Goal: Task Accomplishment & Management: Manage account settings

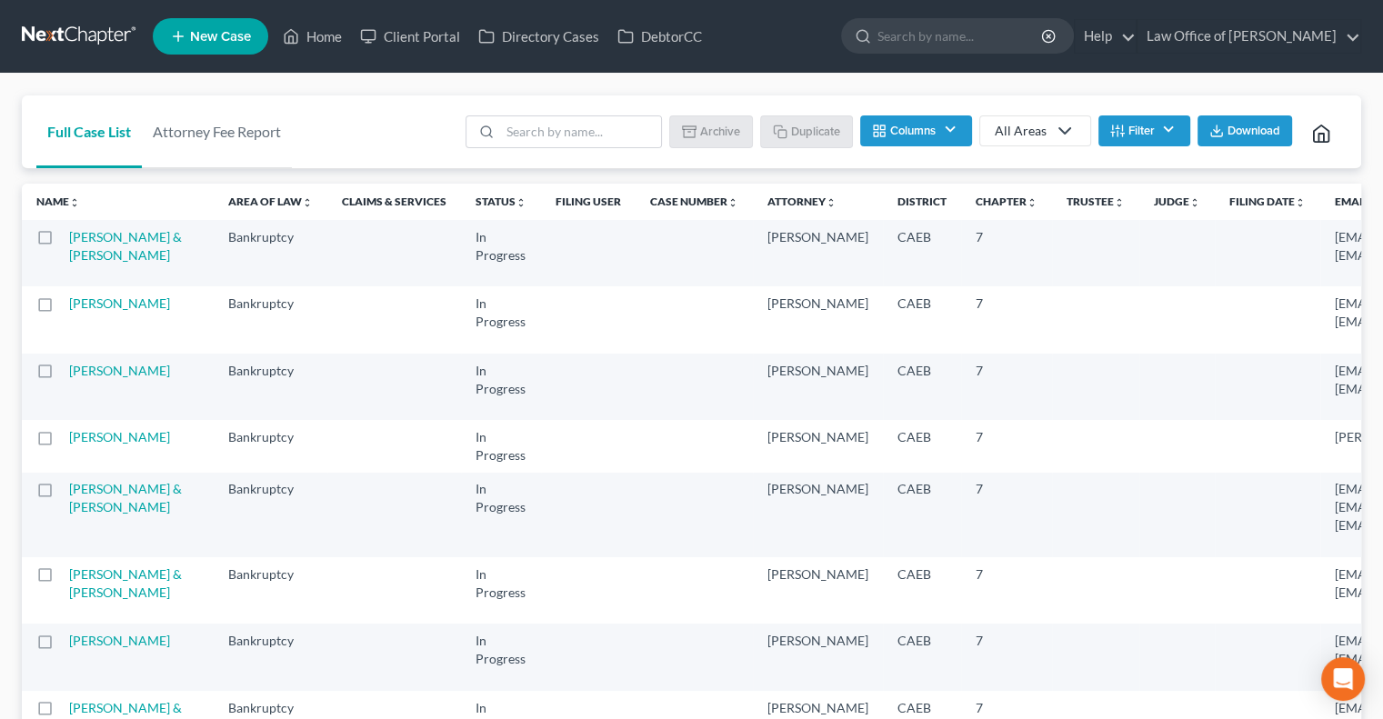
click at [1126, 139] on button "Filter" at bounding box center [1145, 131] width 92 height 31
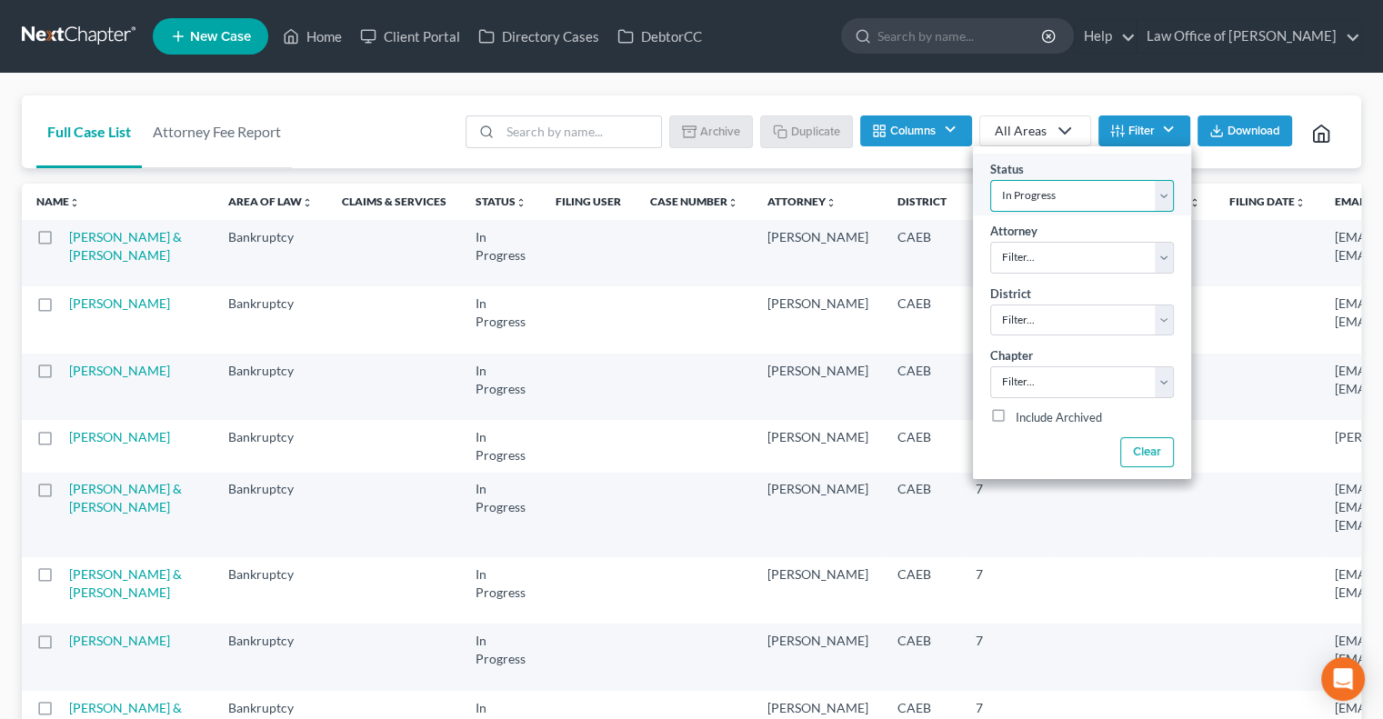
click at [1158, 203] on select "Filter... Discharged Discharged & Reported Discharge Litigation Dismissal Notic…" at bounding box center [1082, 196] width 184 height 32
select select "17"
click at [990, 180] on select "Filter... Discharged Discharged & Reported Discharge Litigation Dismissal Notic…" at bounding box center [1082, 196] width 184 height 32
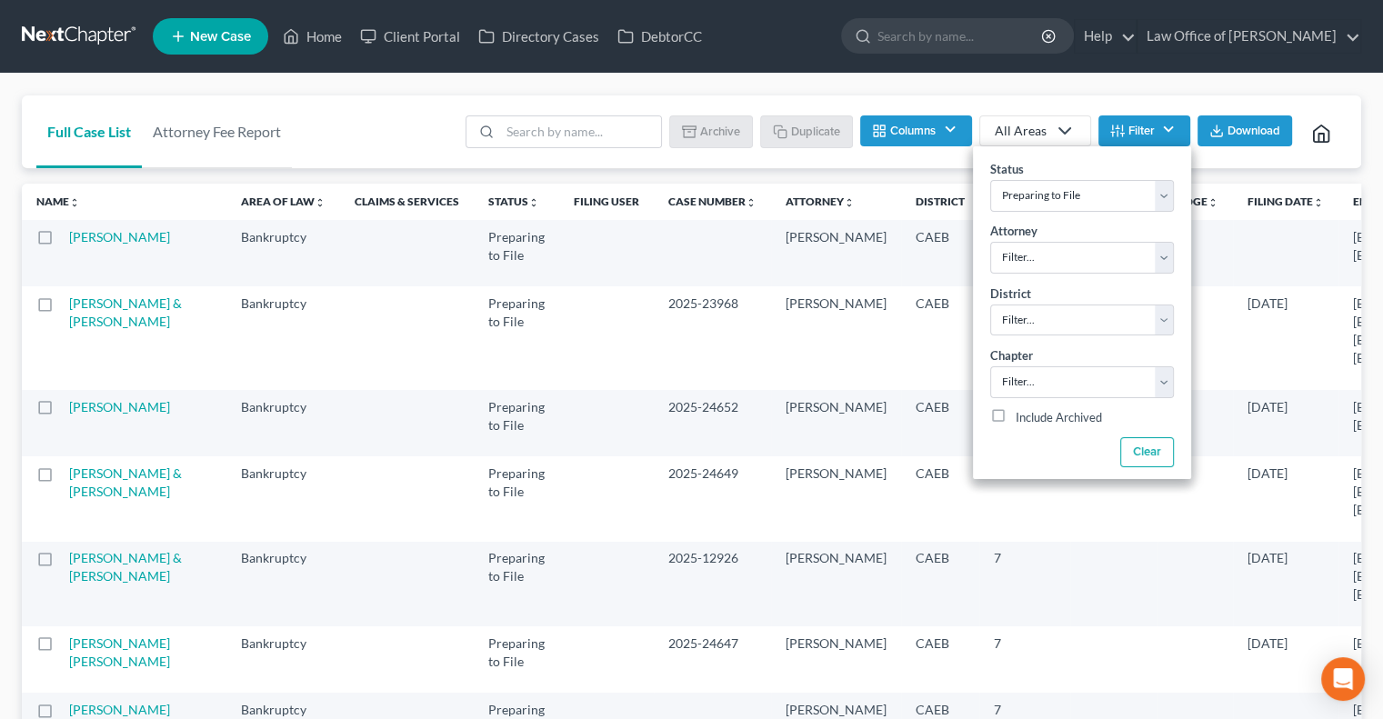
click at [1220, 133] on icon "button" at bounding box center [1217, 131] width 15 height 15
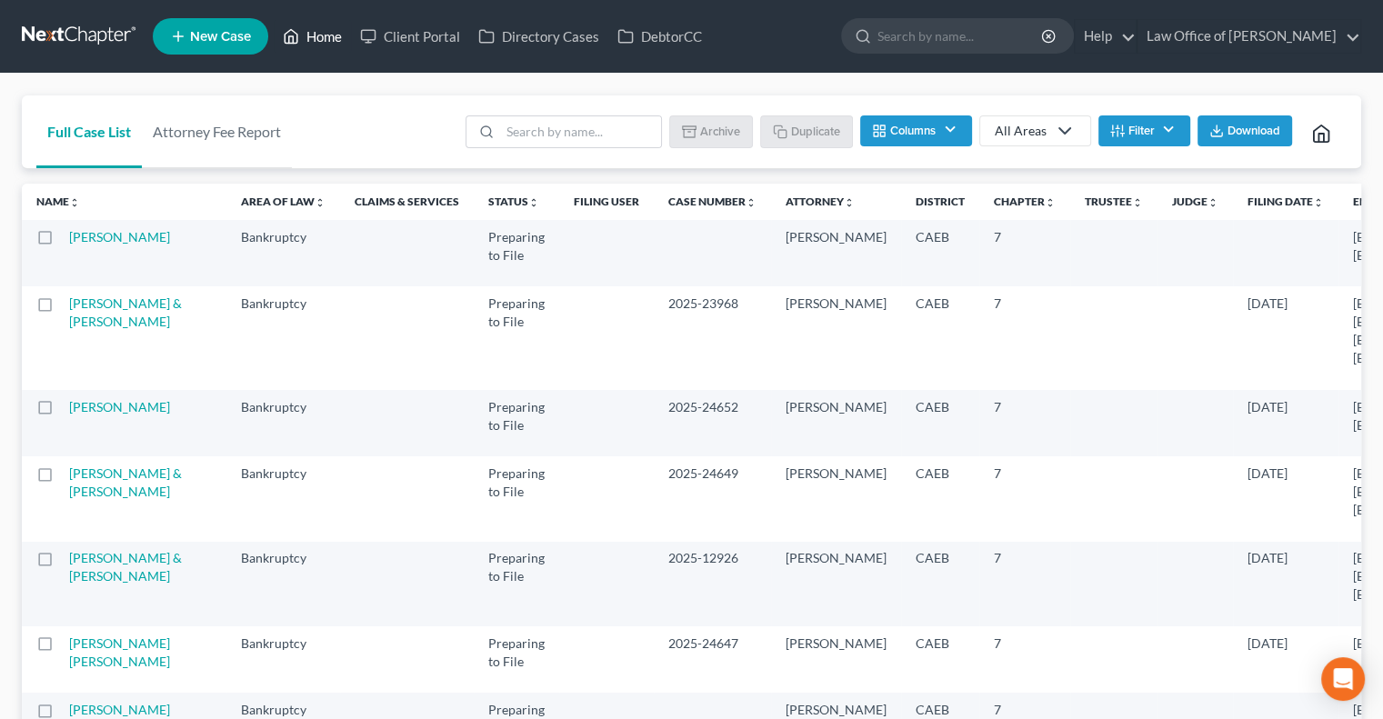
click at [313, 36] on link "Home" at bounding box center [312, 36] width 77 height 33
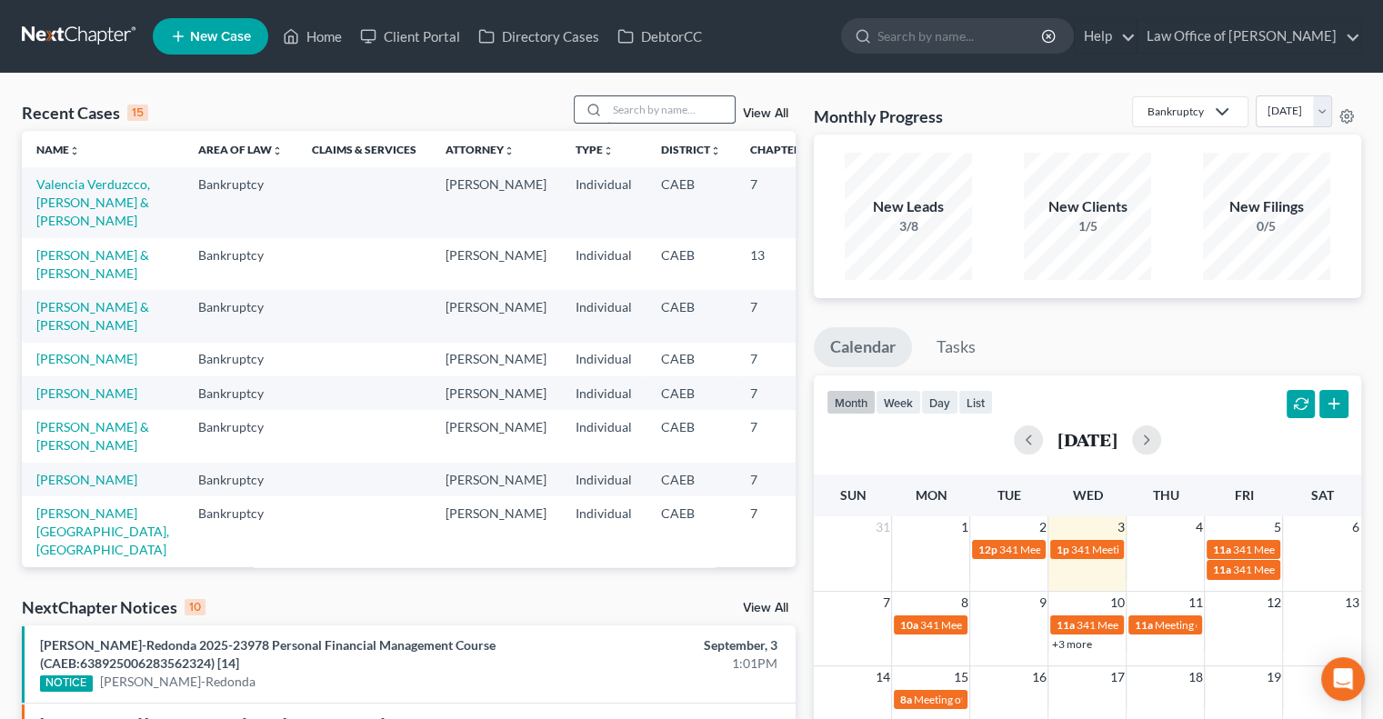
click at [666, 110] on input "search" at bounding box center [671, 109] width 127 height 26
type input "[PERSON_NAME]"
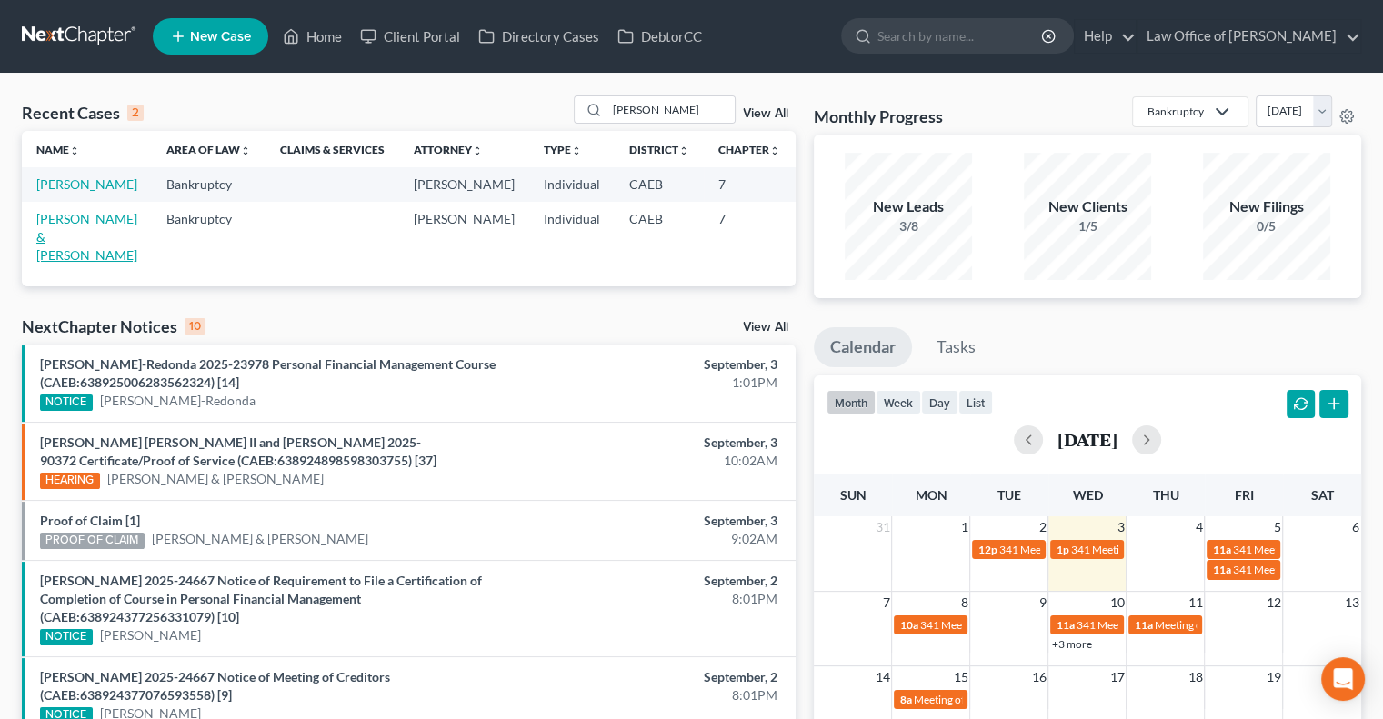
click at [55, 263] on link "[PERSON_NAME] & [PERSON_NAME]" at bounding box center [86, 237] width 101 height 52
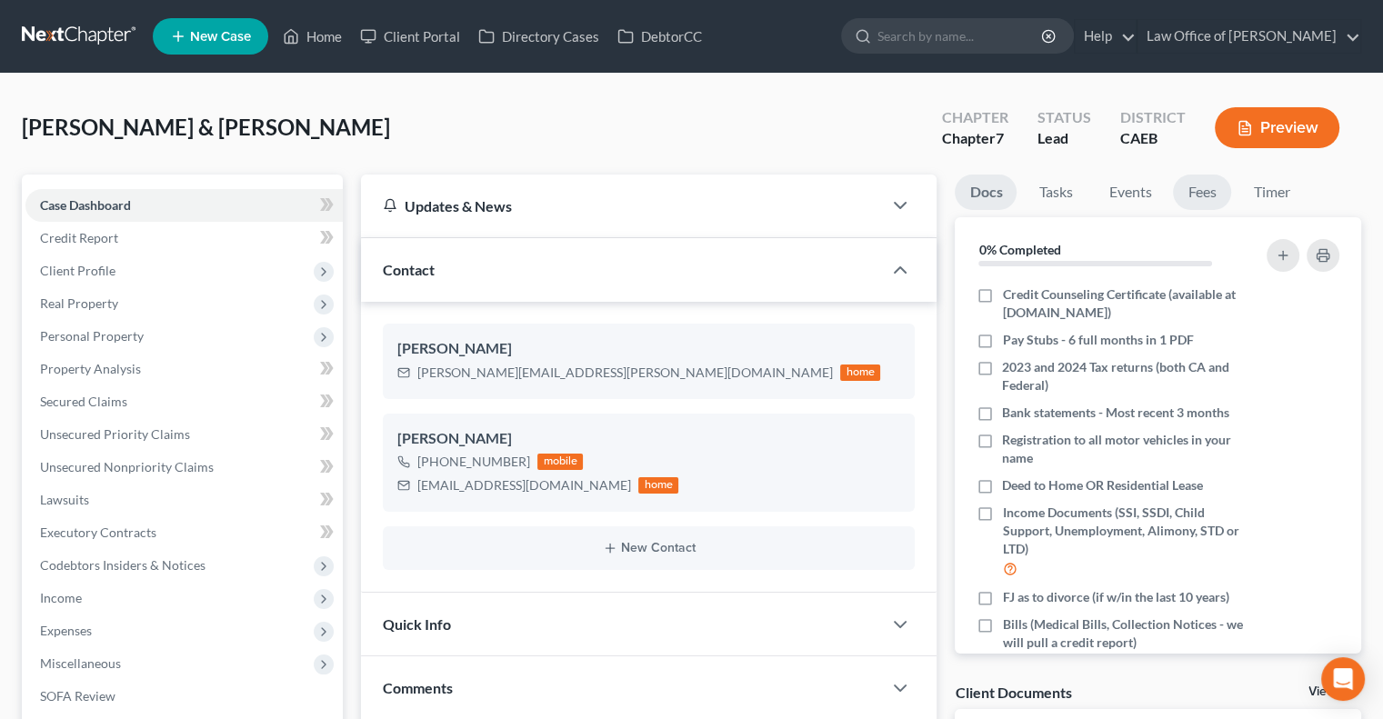
click at [1193, 191] on link "Fees" at bounding box center [1202, 192] width 58 height 35
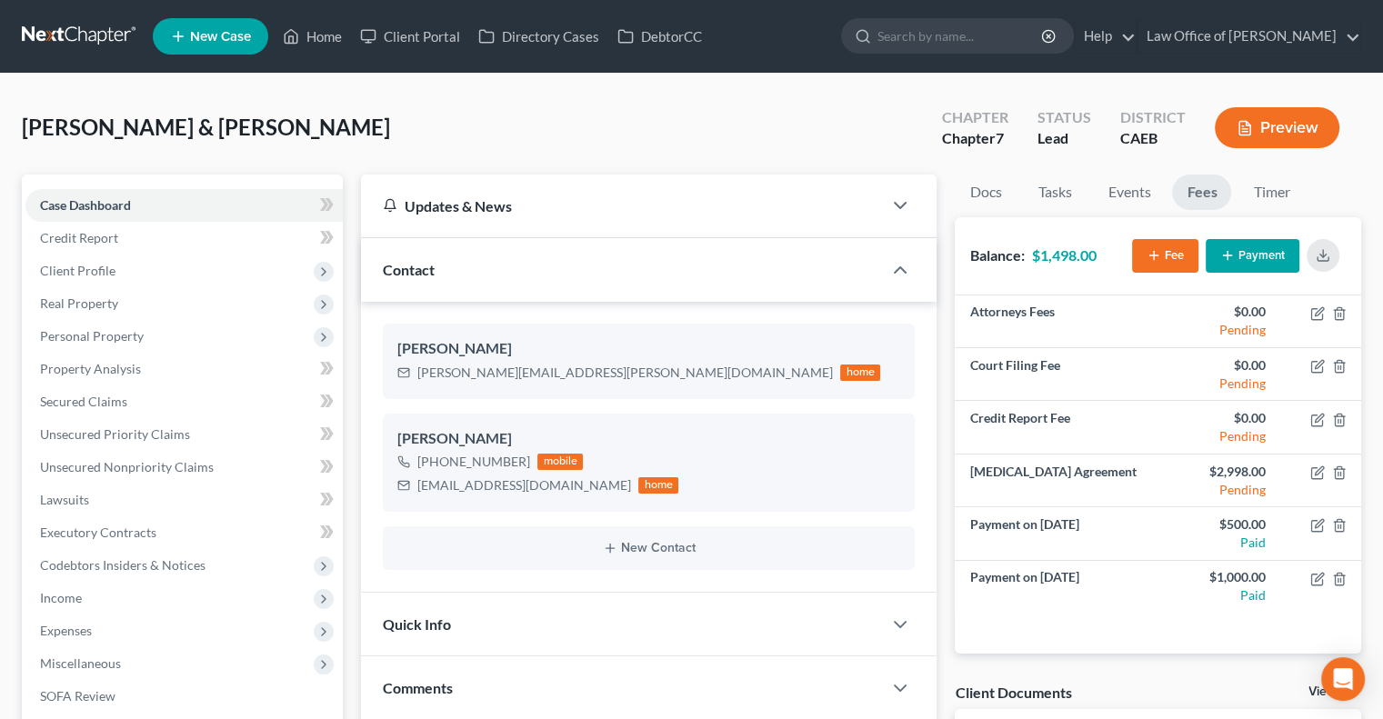
click at [1236, 261] on button "Payment" at bounding box center [1253, 256] width 94 height 34
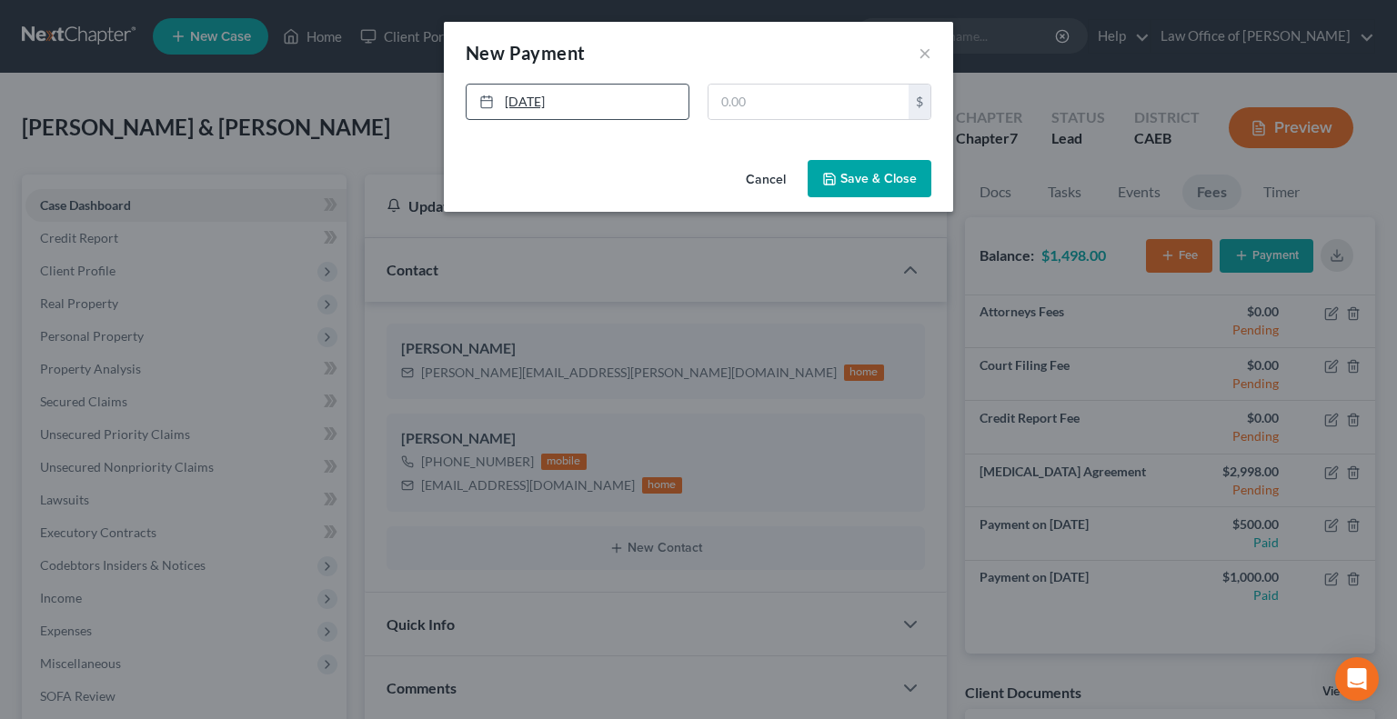
click at [527, 105] on link "[DATE]" at bounding box center [578, 102] width 222 height 35
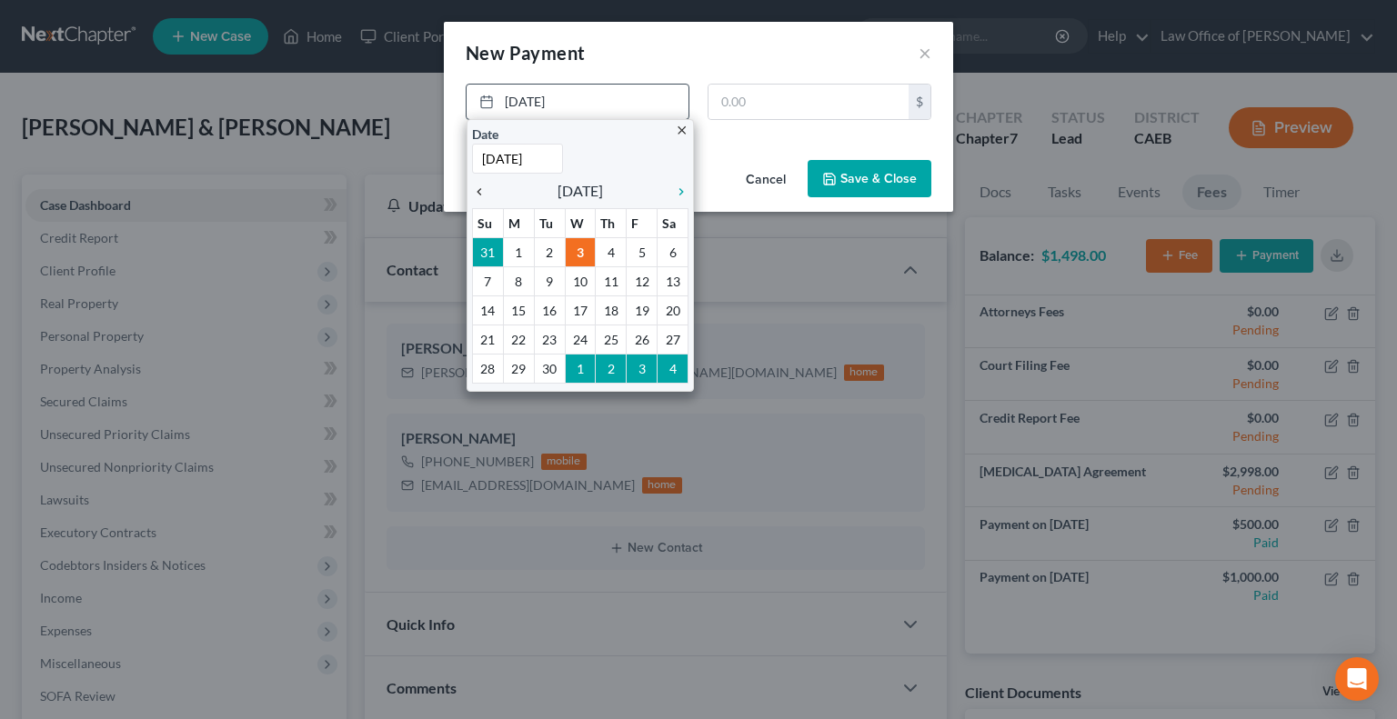
click at [486, 193] on icon "chevron_left" at bounding box center [484, 192] width 24 height 15
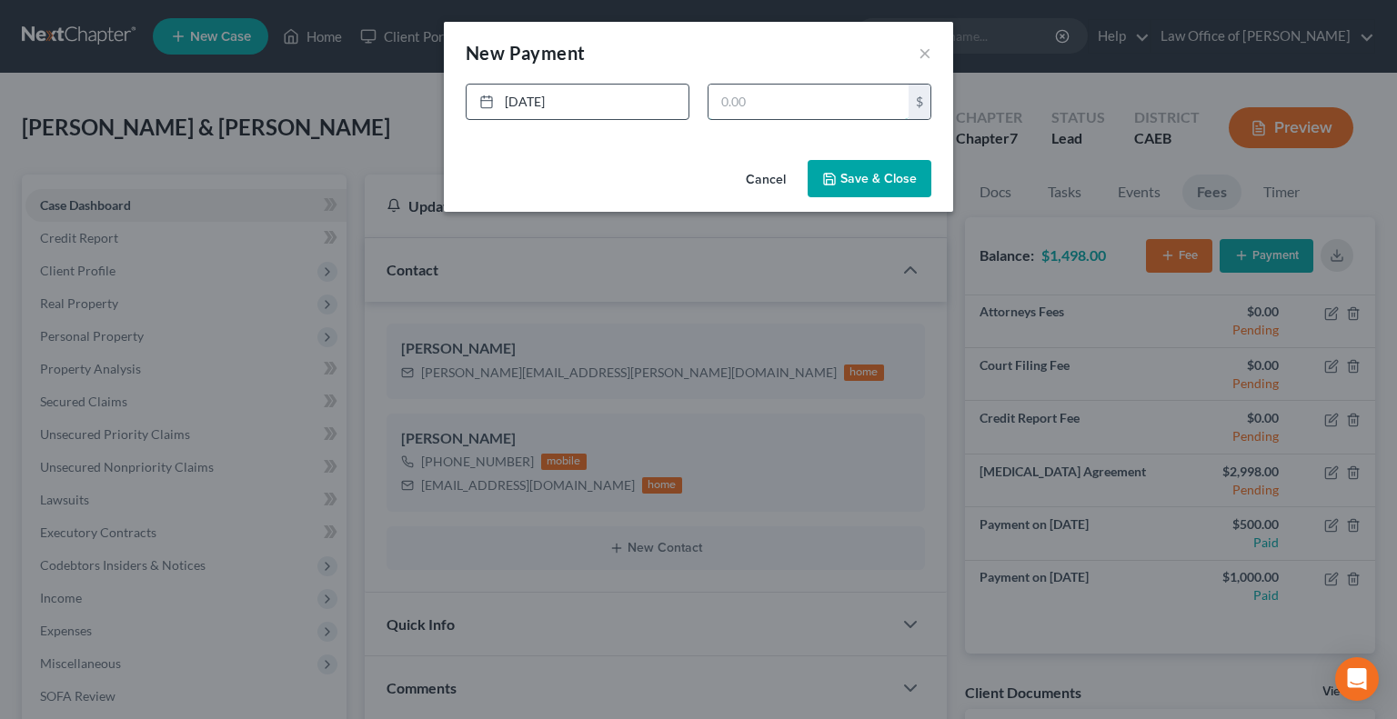
click at [756, 107] on input "text" at bounding box center [808, 102] width 200 height 35
type input "1,000"
click at [851, 177] on button "Save & Close" at bounding box center [870, 179] width 124 height 38
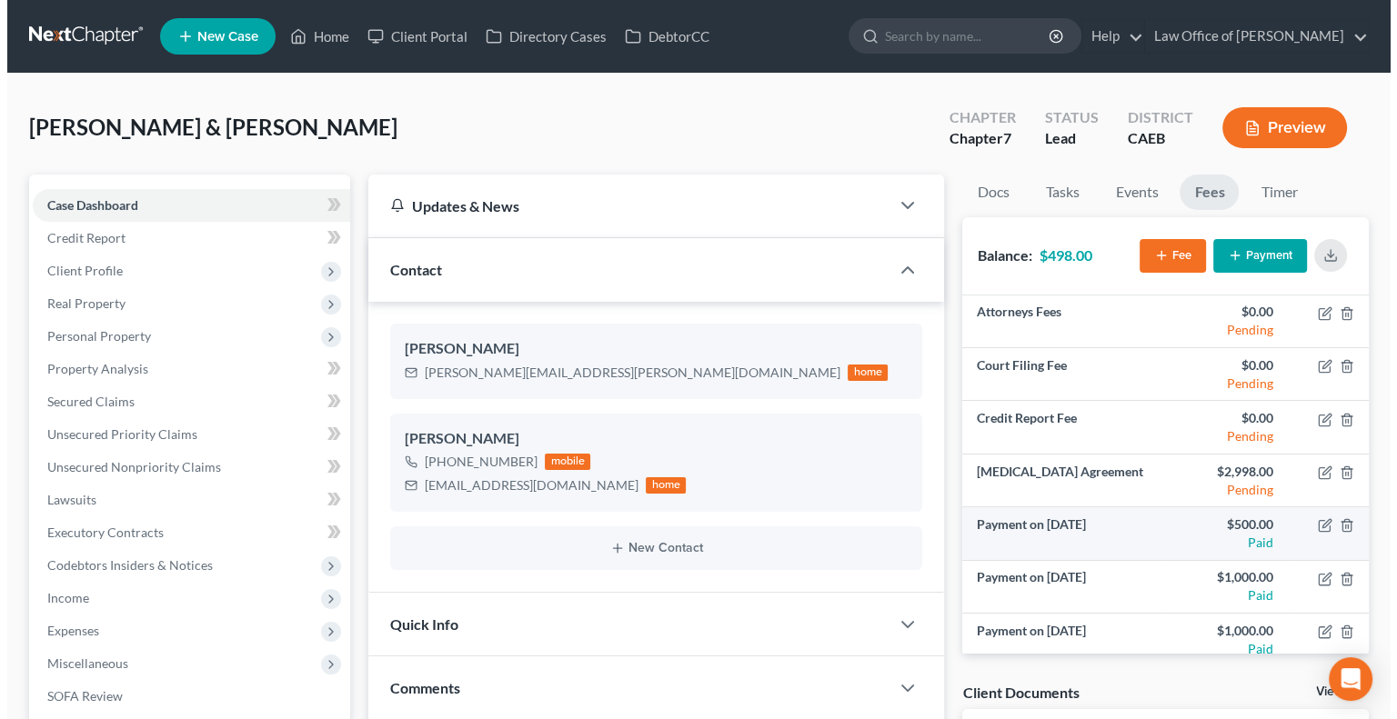
scroll to position [11, 0]
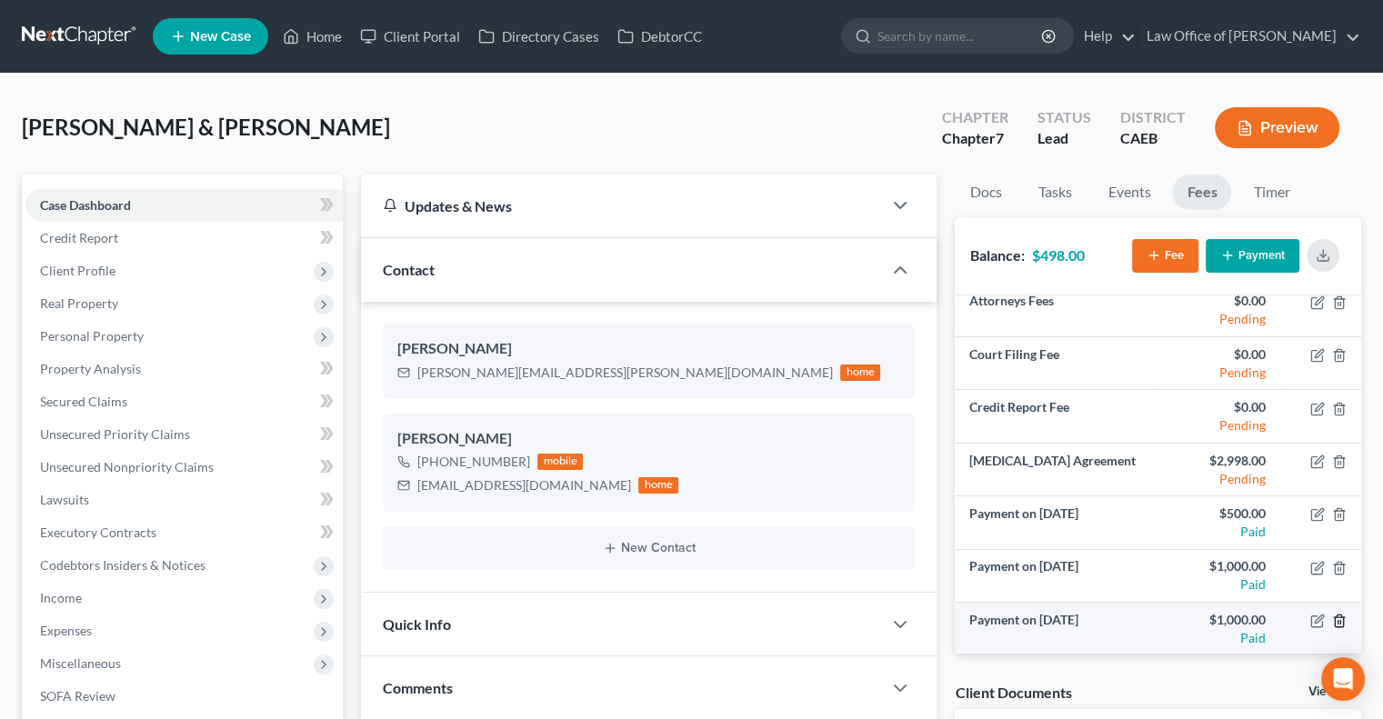
click at [1332, 619] on icon "button" at bounding box center [1339, 621] width 15 height 15
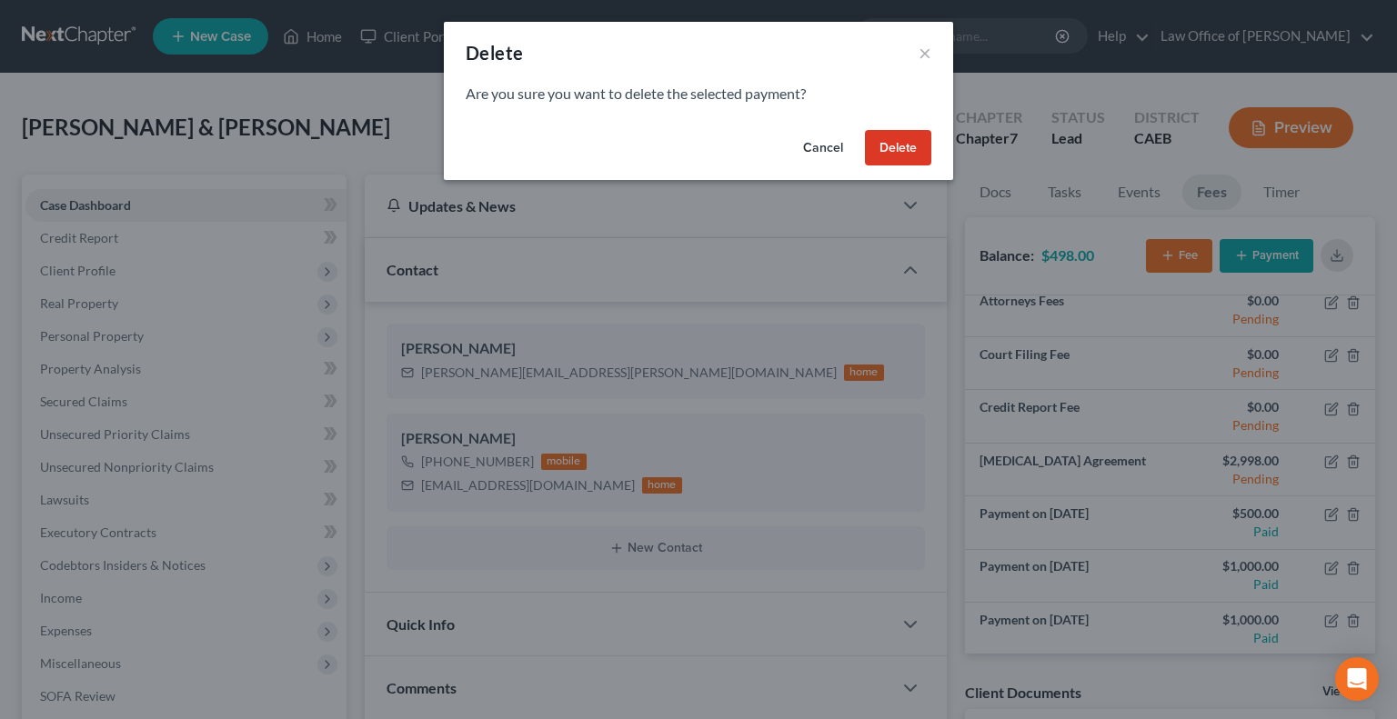
click at [896, 152] on button "Delete" at bounding box center [898, 148] width 66 height 36
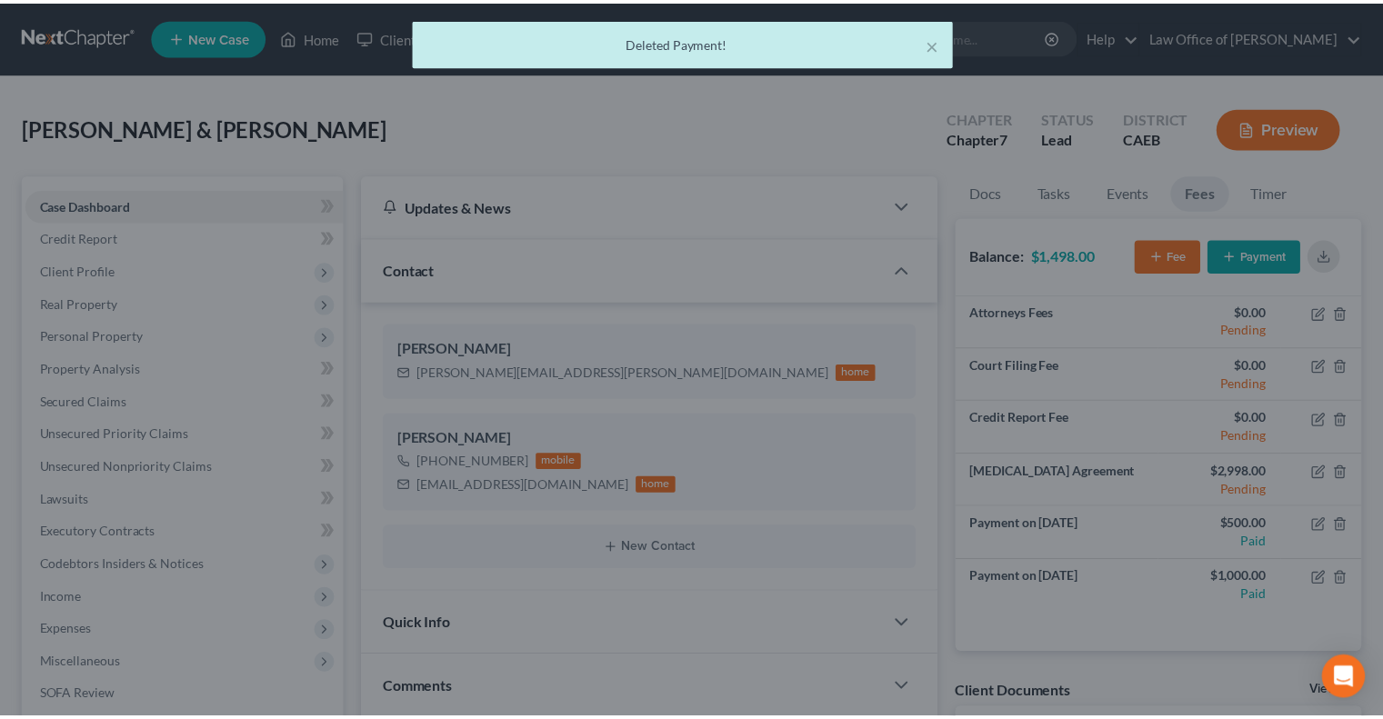
scroll to position [0, 0]
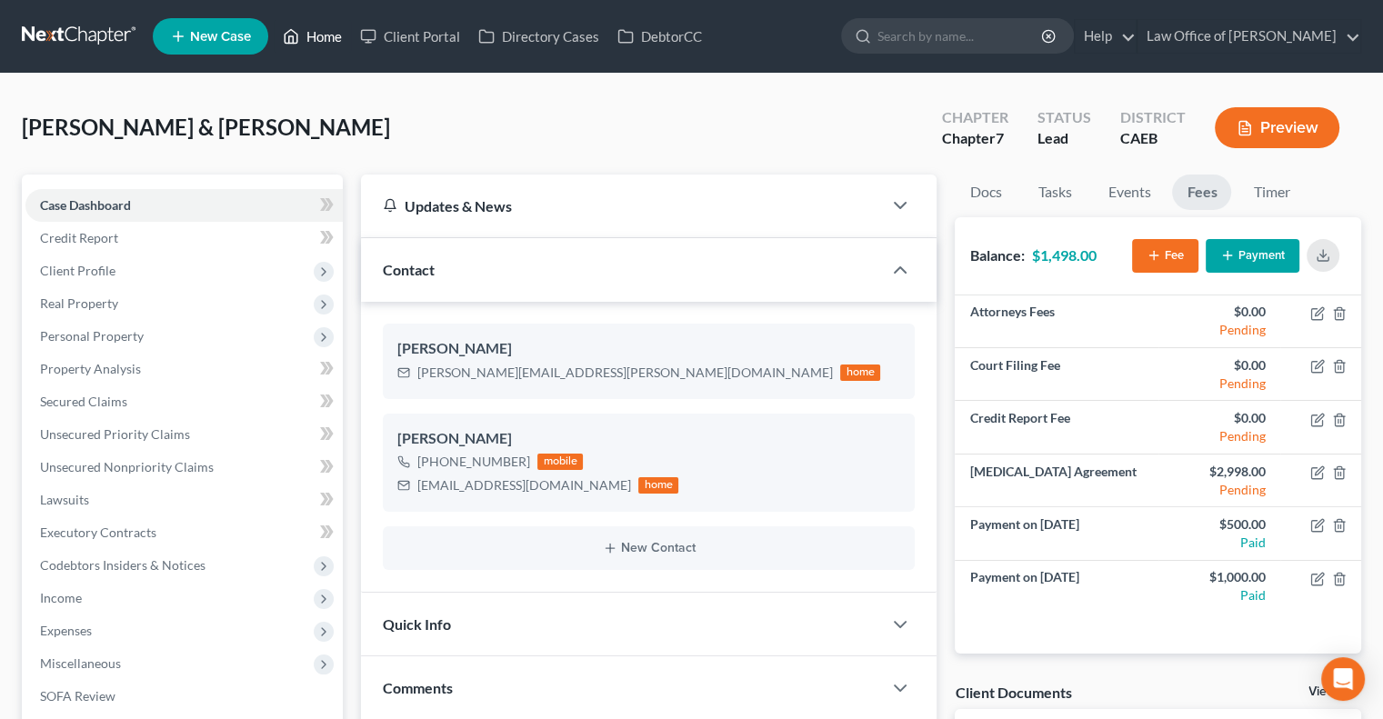
click at [330, 32] on link "Home" at bounding box center [312, 36] width 77 height 33
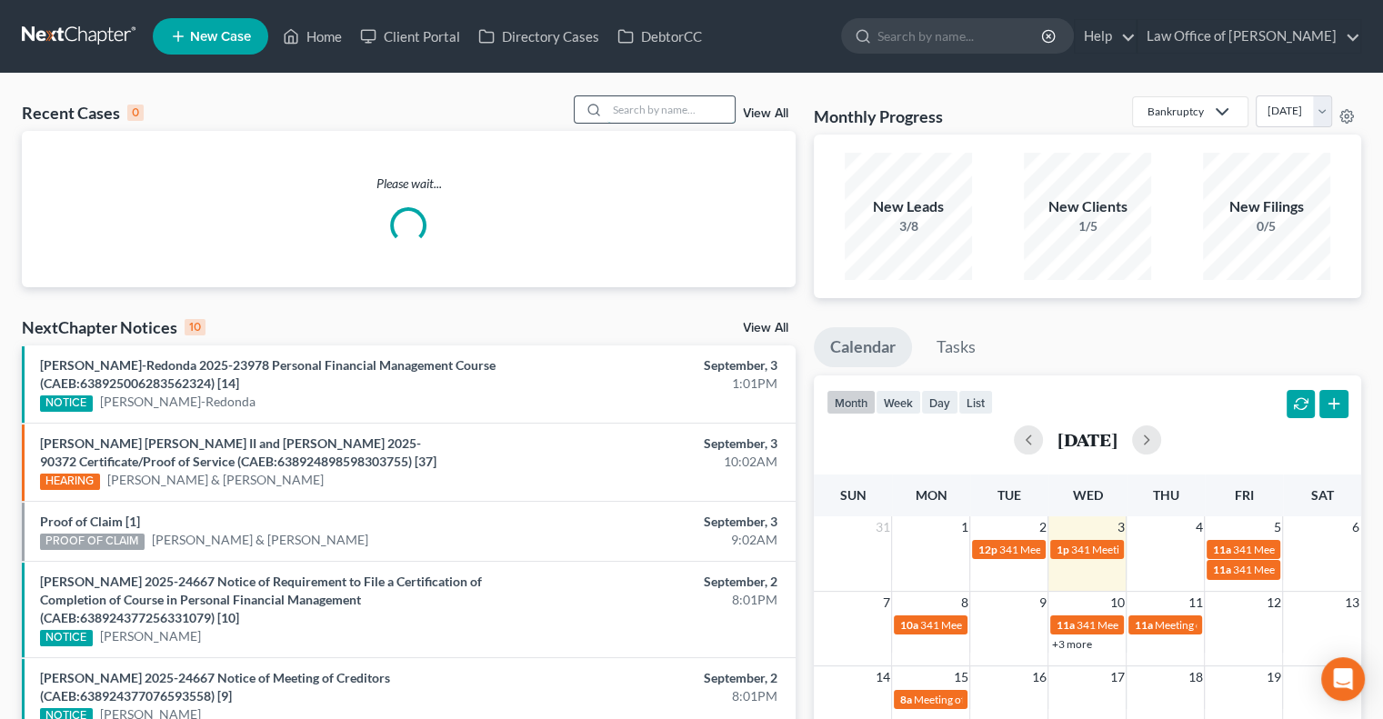
click at [683, 114] on input "search" at bounding box center [671, 109] width 127 height 26
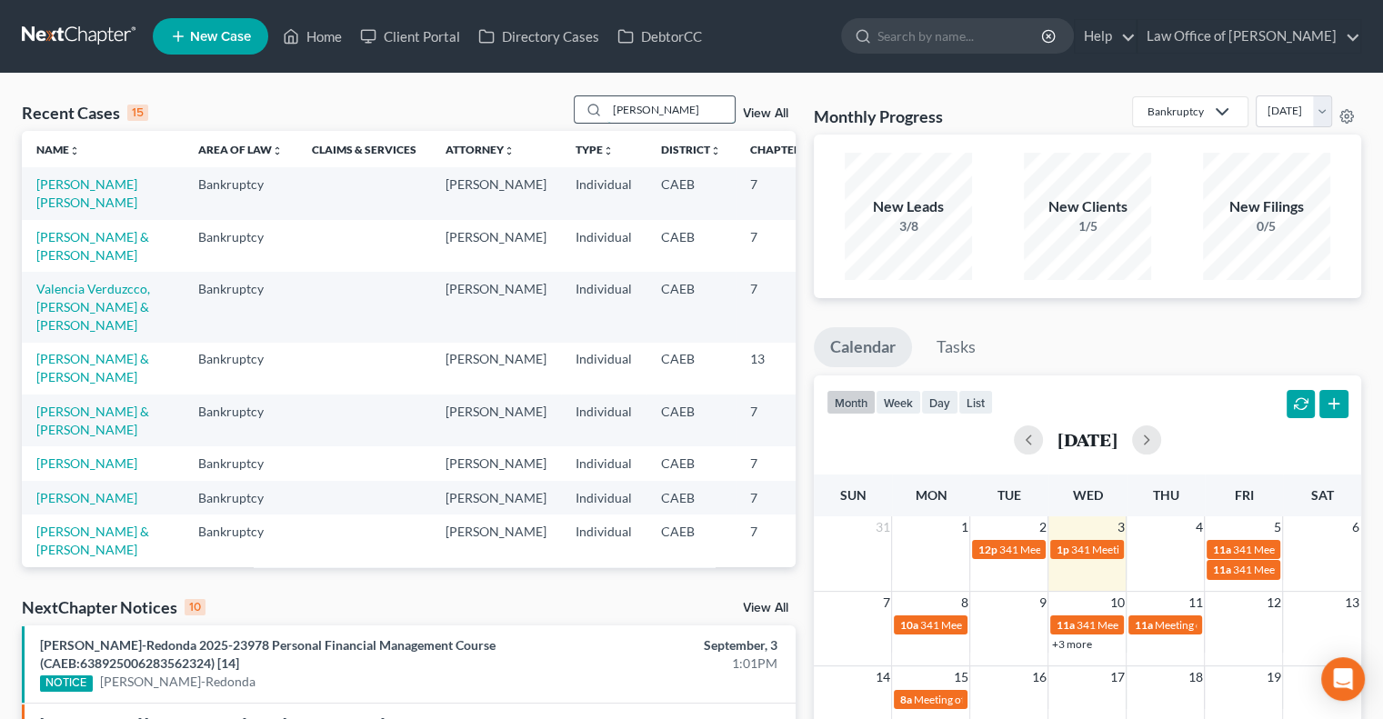
type input "[PERSON_NAME]"
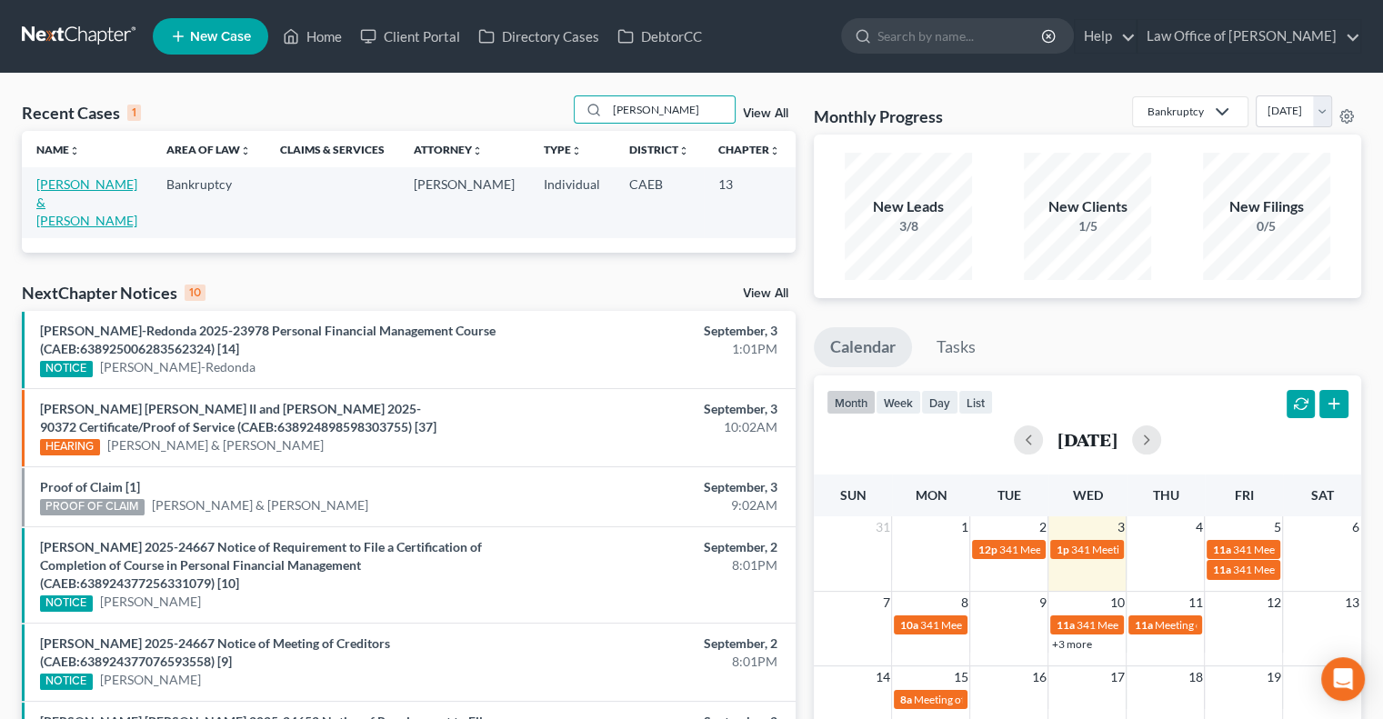
click at [51, 189] on link "[PERSON_NAME] & [PERSON_NAME]" at bounding box center [86, 202] width 101 height 52
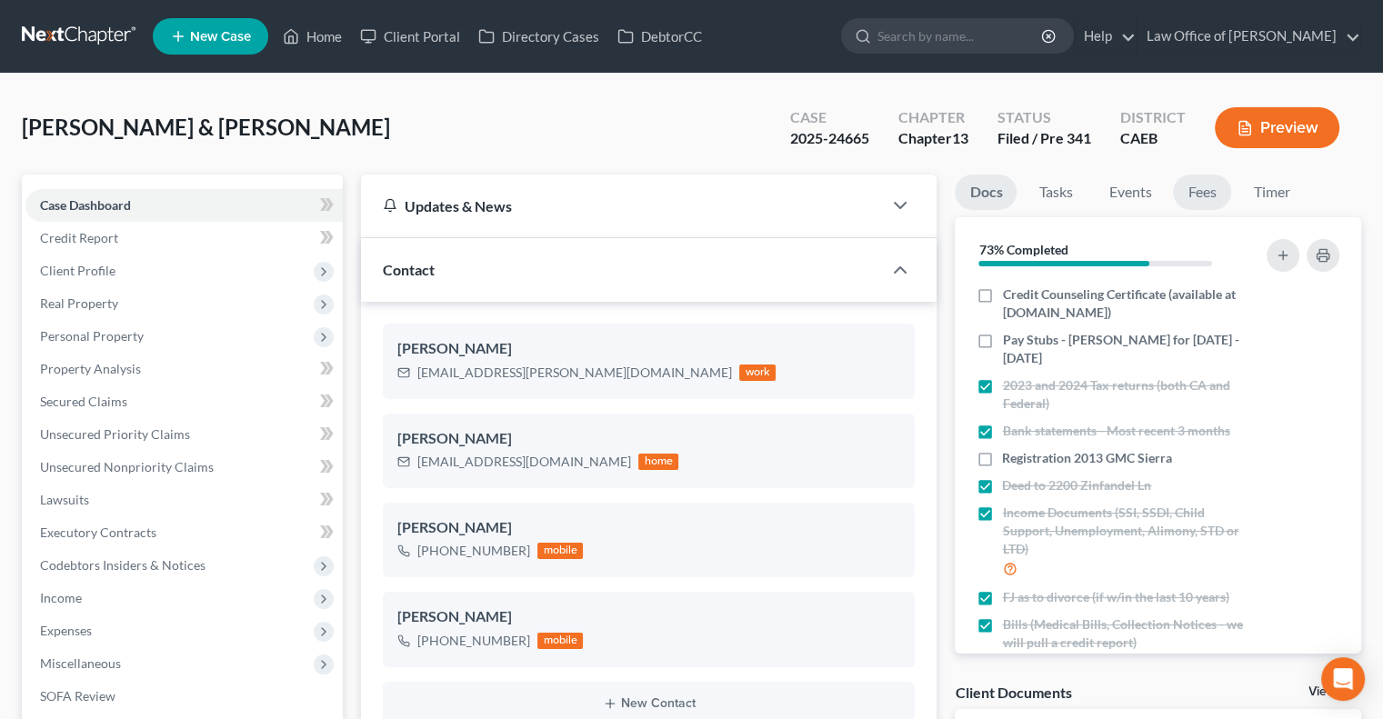
scroll to position [3463, 0]
click at [1197, 196] on link "Fees" at bounding box center [1202, 192] width 58 height 35
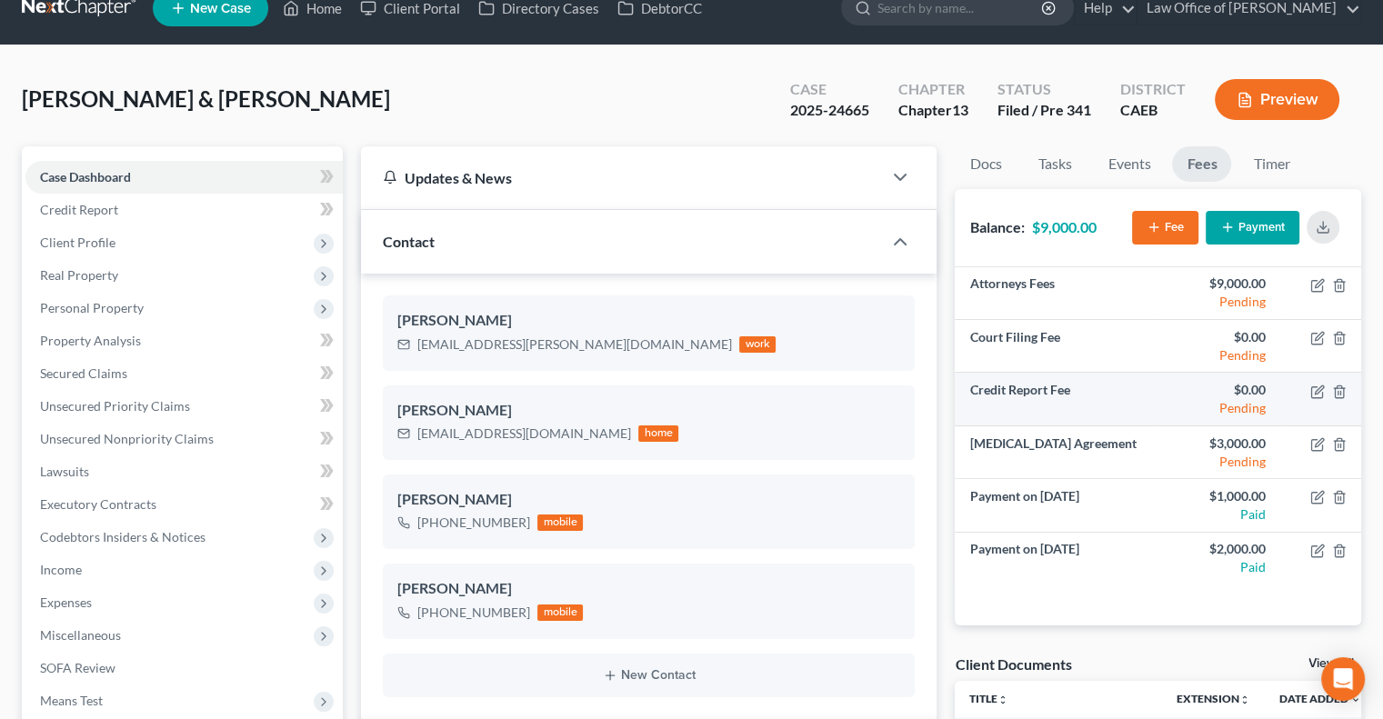
scroll to position [29, 0]
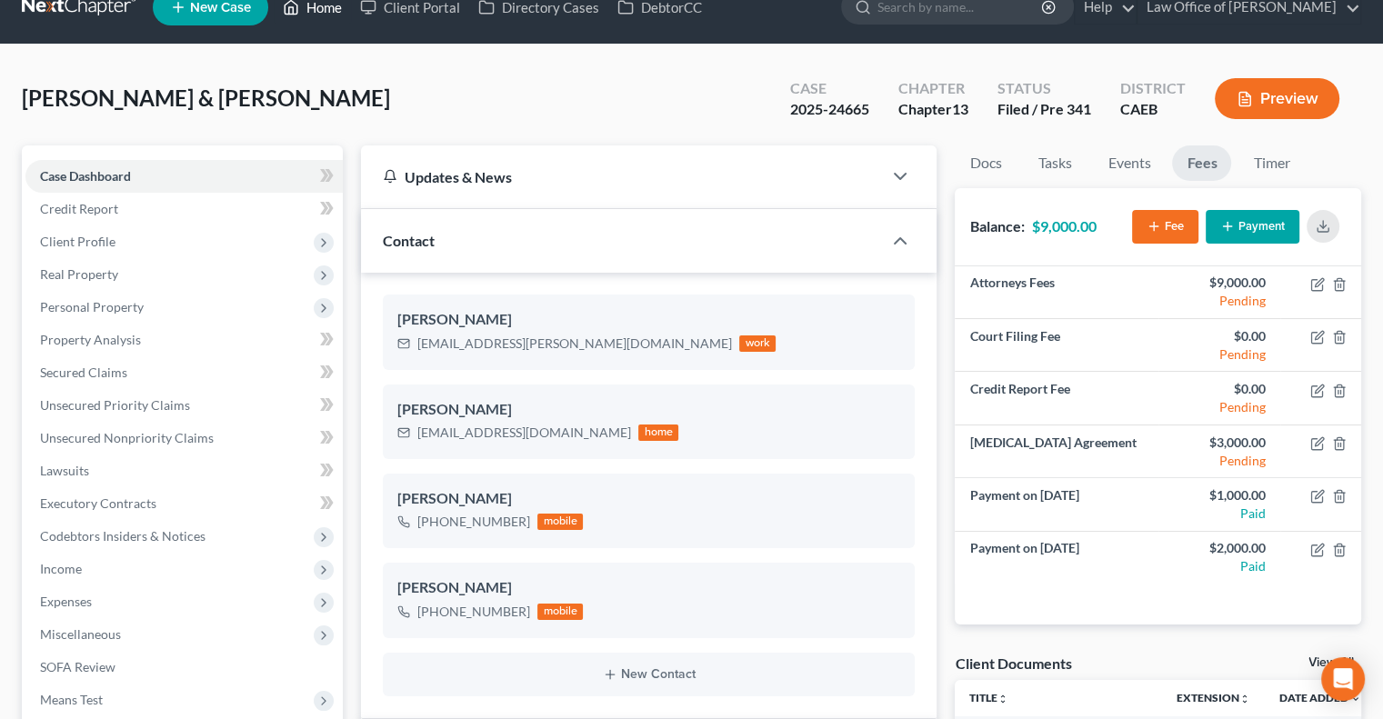
click at [316, 7] on link "Home" at bounding box center [312, 7] width 77 height 33
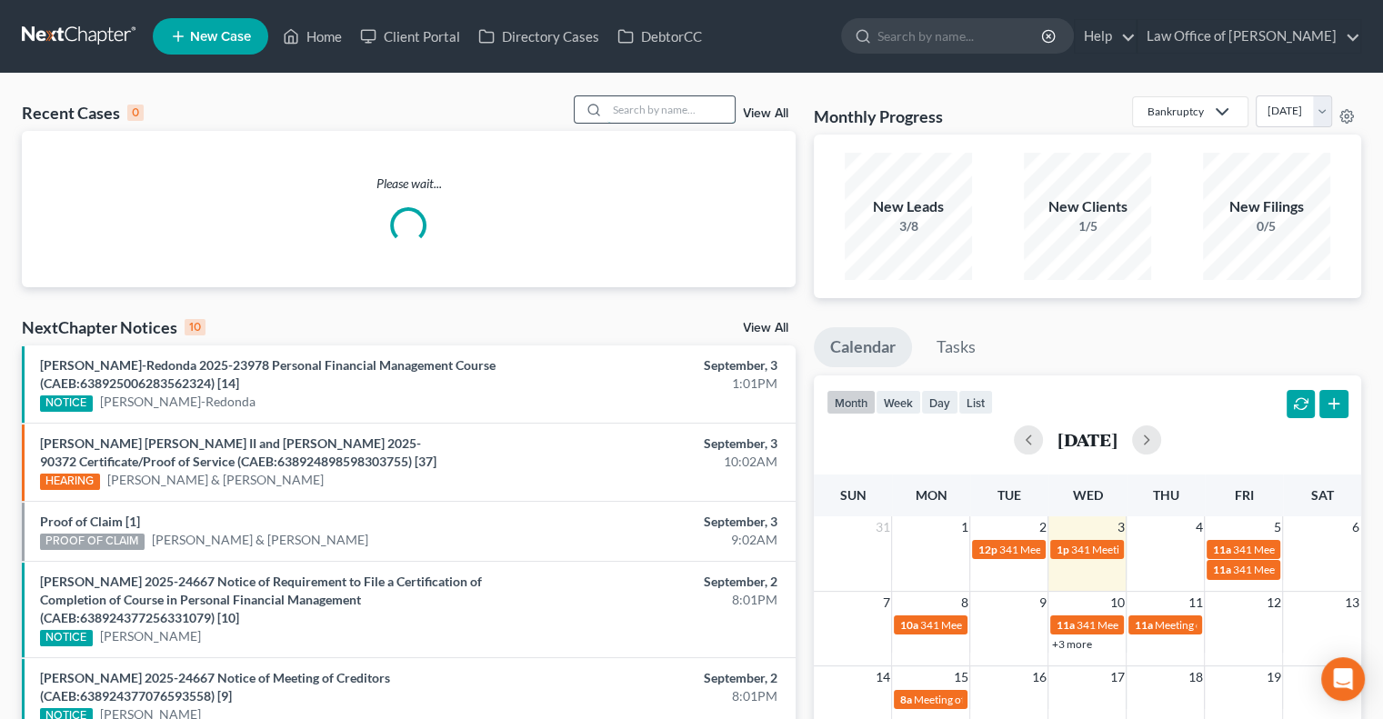
click at [658, 116] on input "search" at bounding box center [671, 109] width 127 height 26
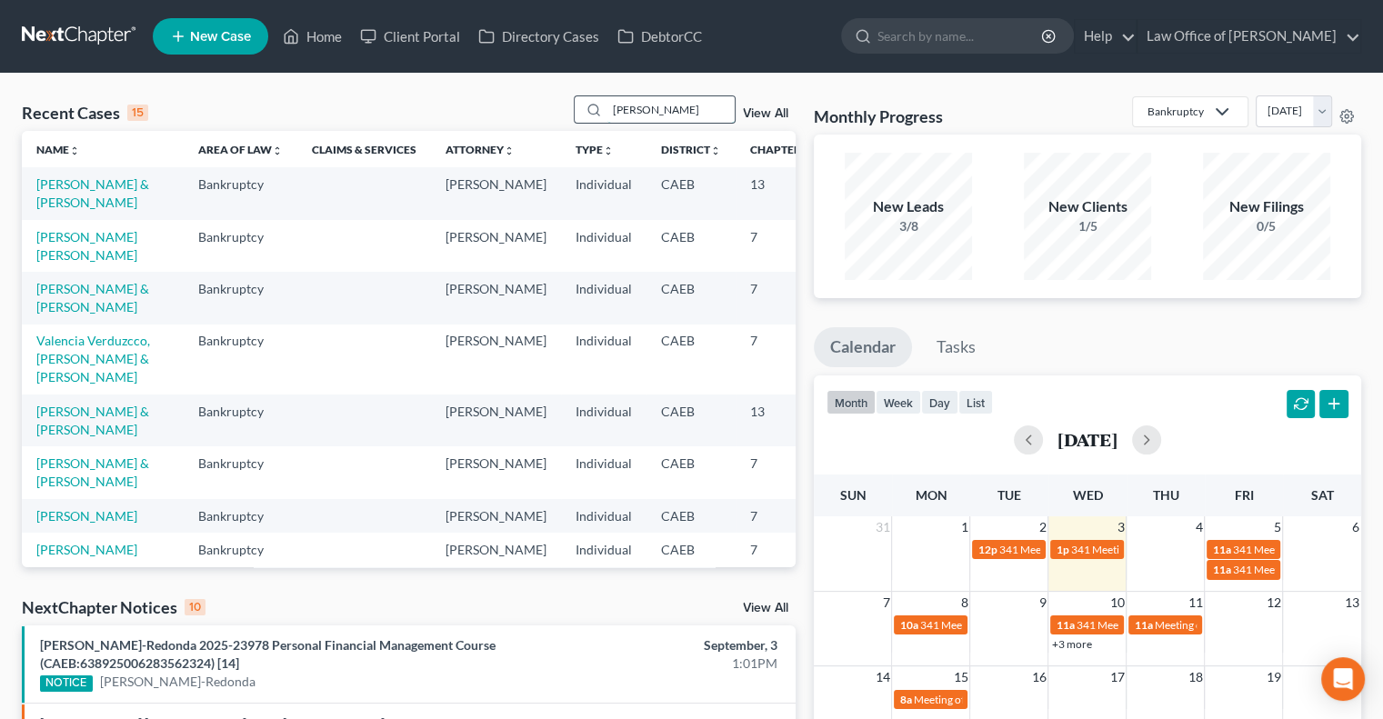
type input "[PERSON_NAME]"
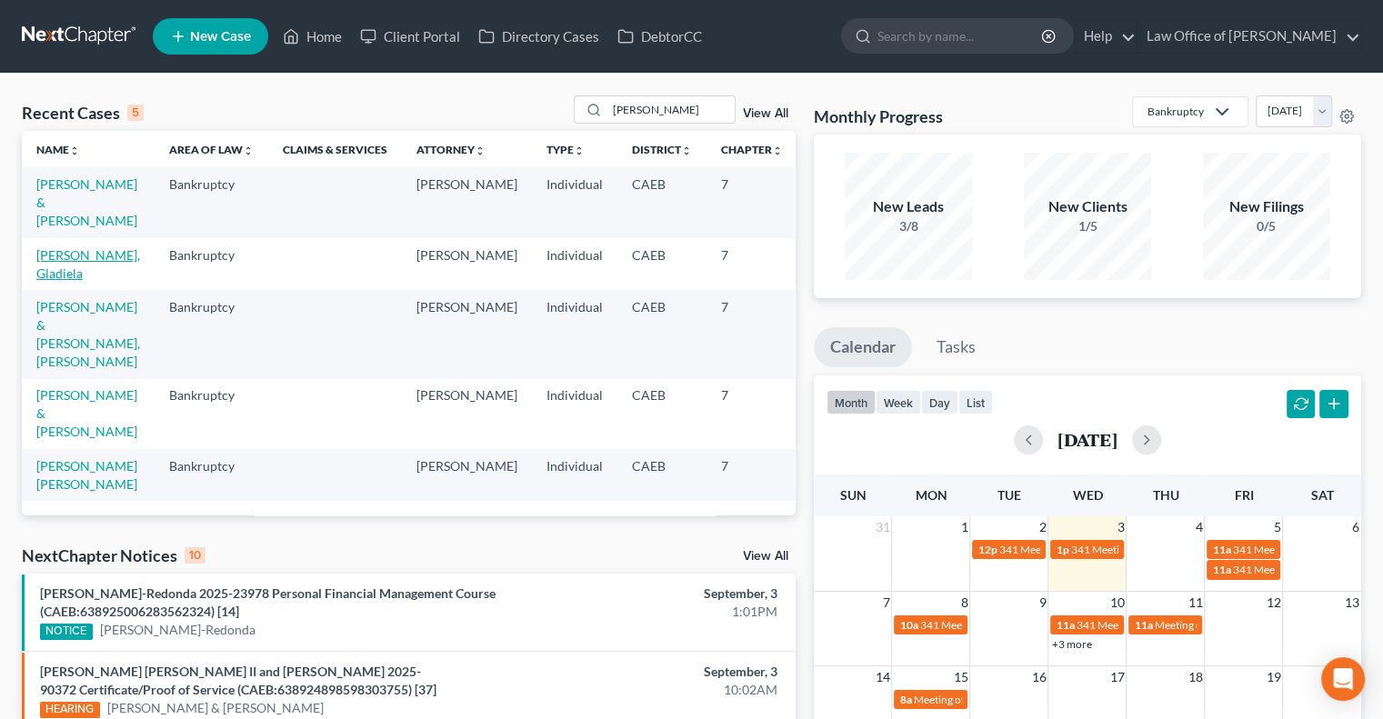
click at [58, 271] on link "[PERSON_NAME], Gladiela" at bounding box center [88, 264] width 104 height 34
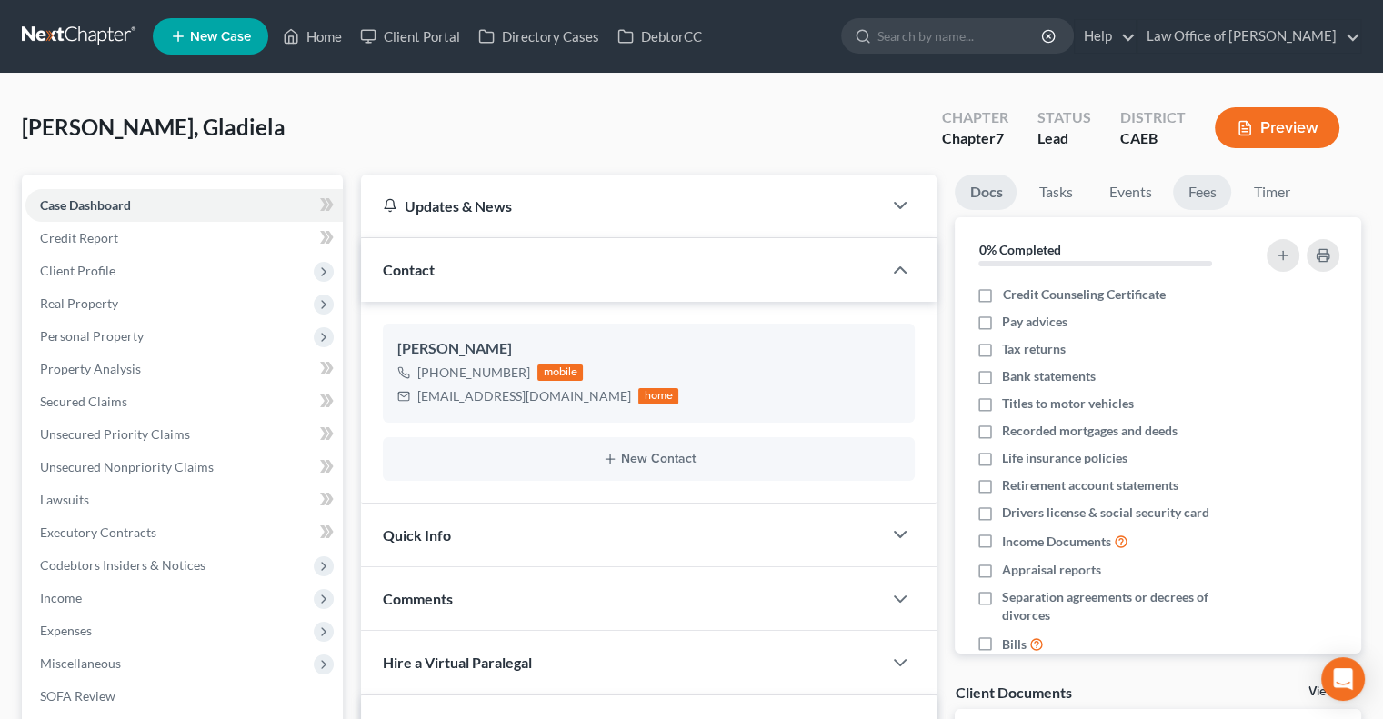
click at [1199, 202] on link "Fees" at bounding box center [1202, 192] width 58 height 35
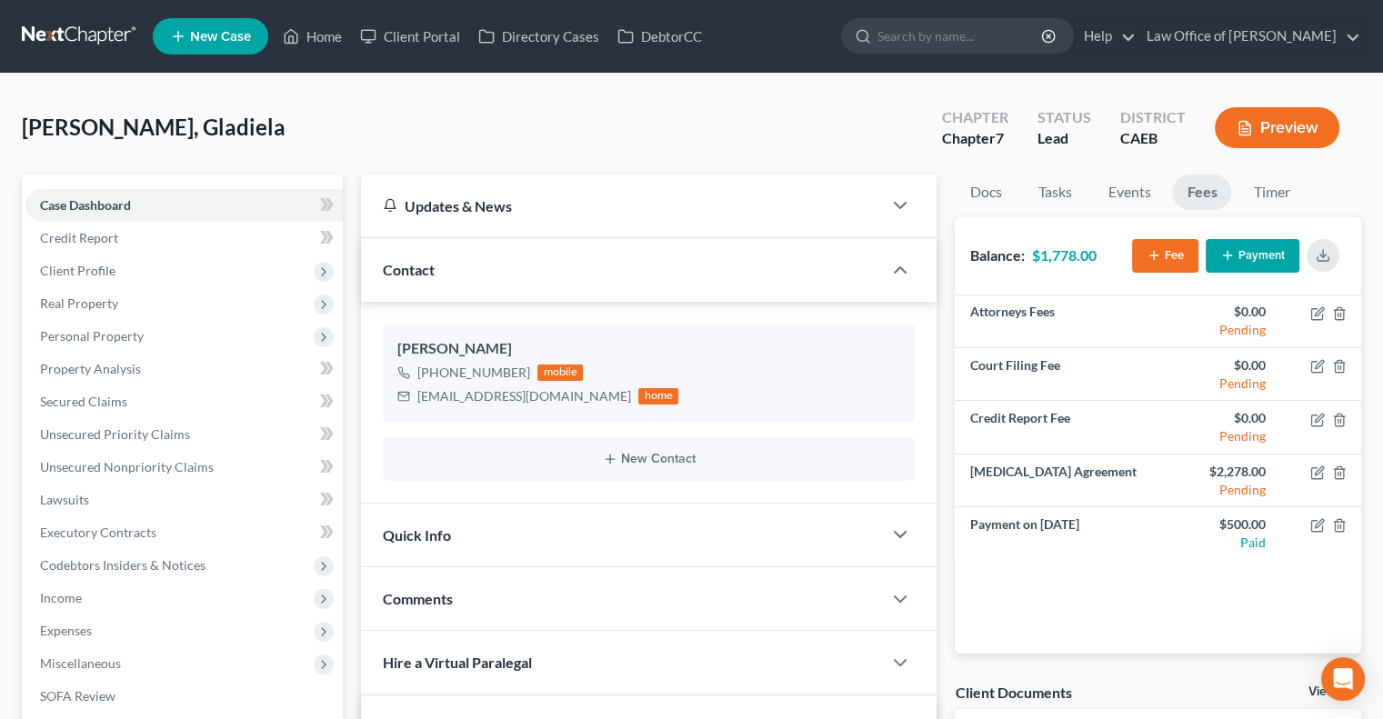
click at [1240, 256] on button "Payment" at bounding box center [1253, 256] width 94 height 34
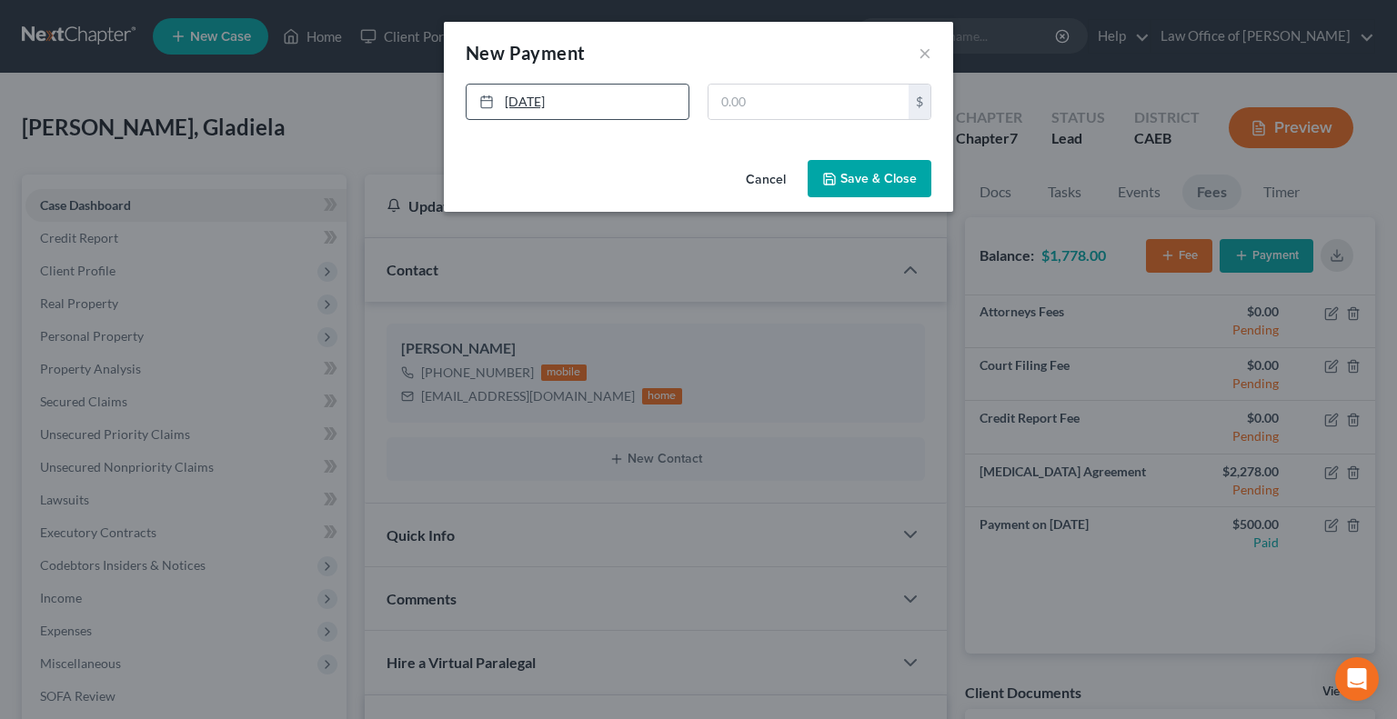
click at [532, 117] on link "[DATE]" at bounding box center [578, 102] width 222 height 35
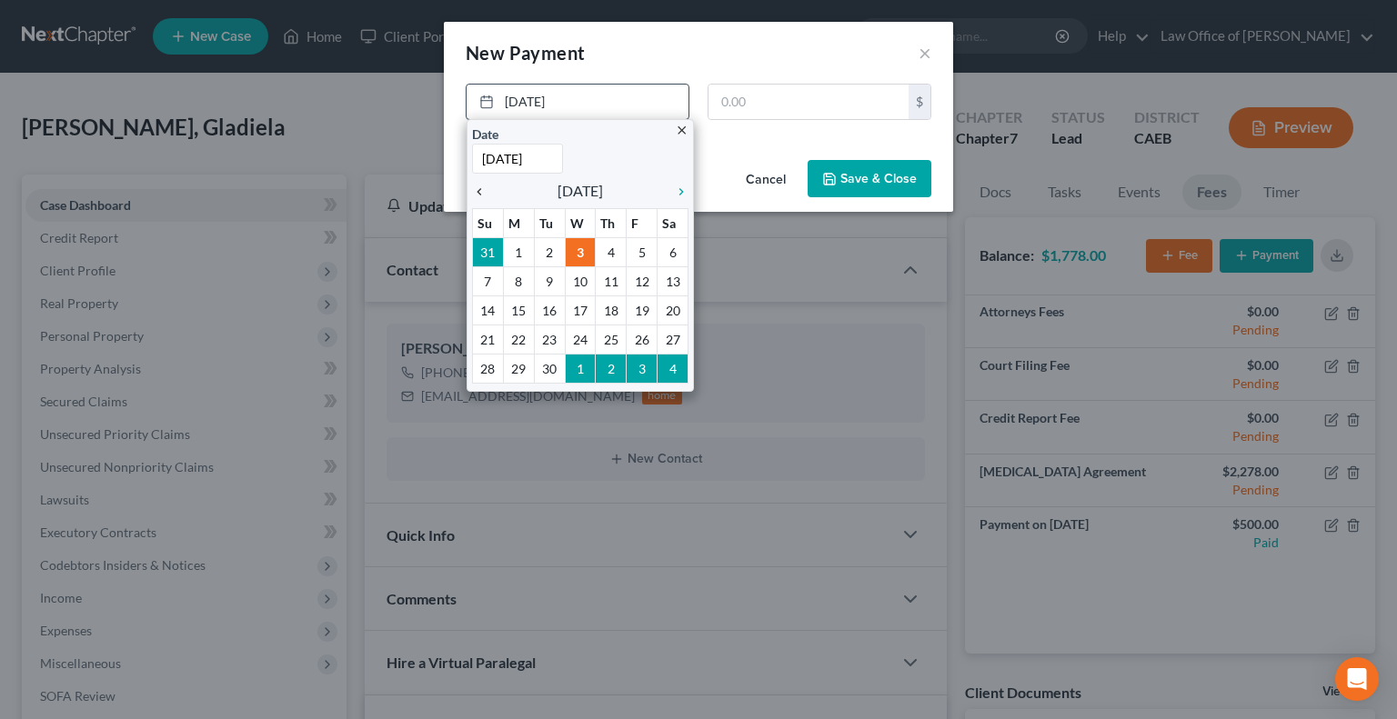
click at [487, 192] on icon "chevron_left" at bounding box center [484, 192] width 24 height 15
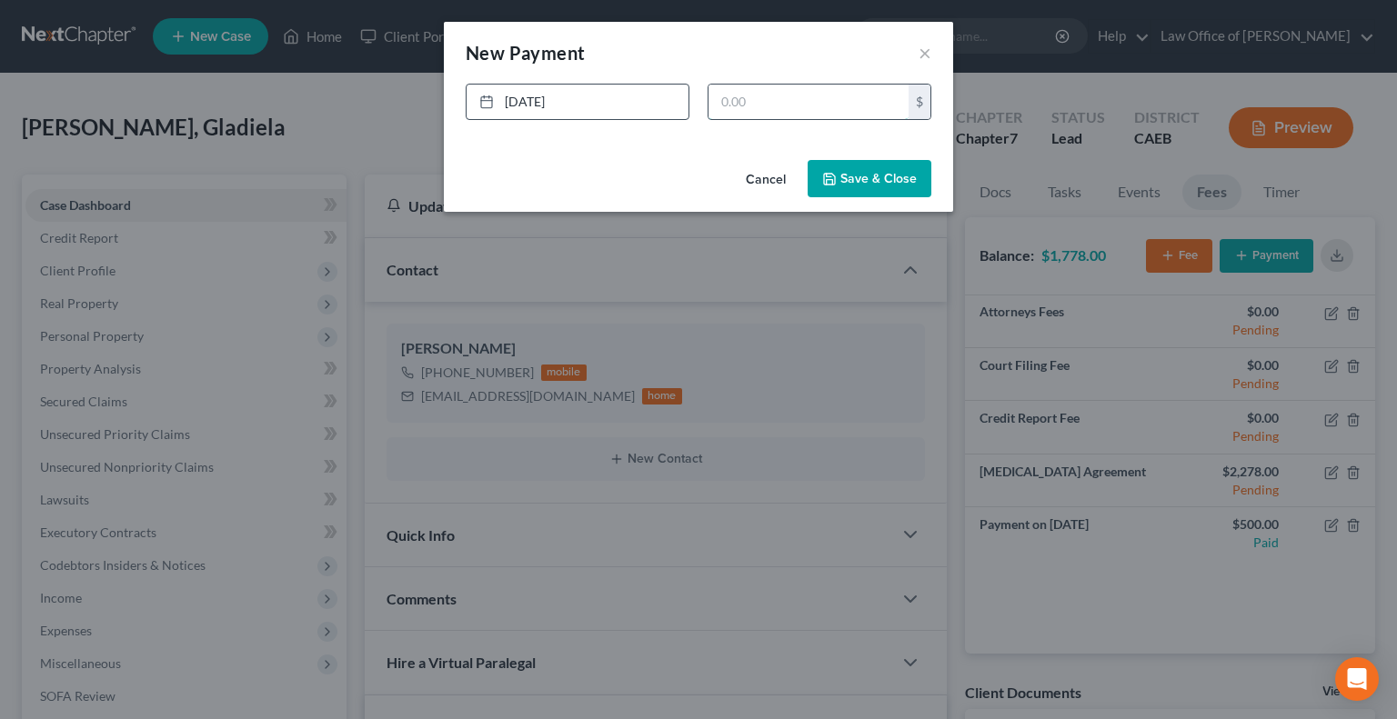
click at [764, 112] on input "text" at bounding box center [808, 102] width 200 height 35
type input "778"
click at [845, 181] on button "Save & Close" at bounding box center [870, 179] width 124 height 38
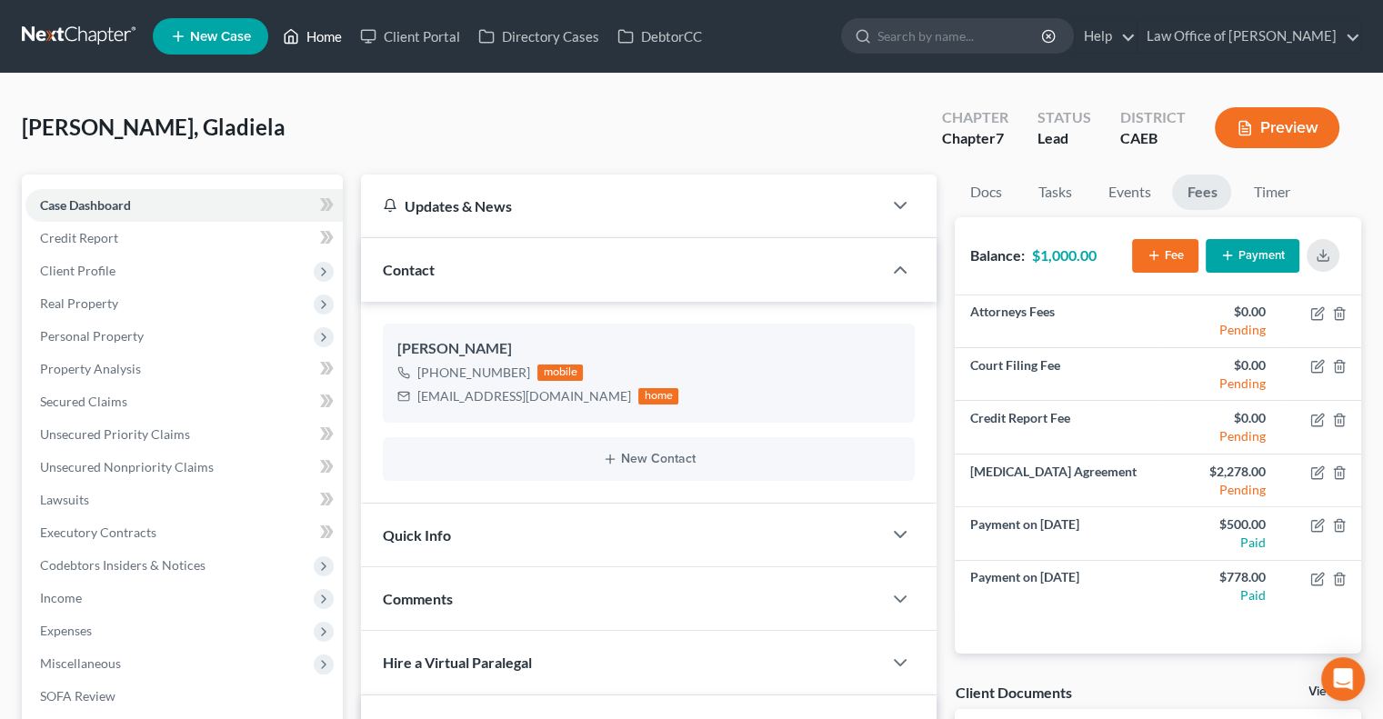
click at [320, 33] on link "Home" at bounding box center [312, 36] width 77 height 33
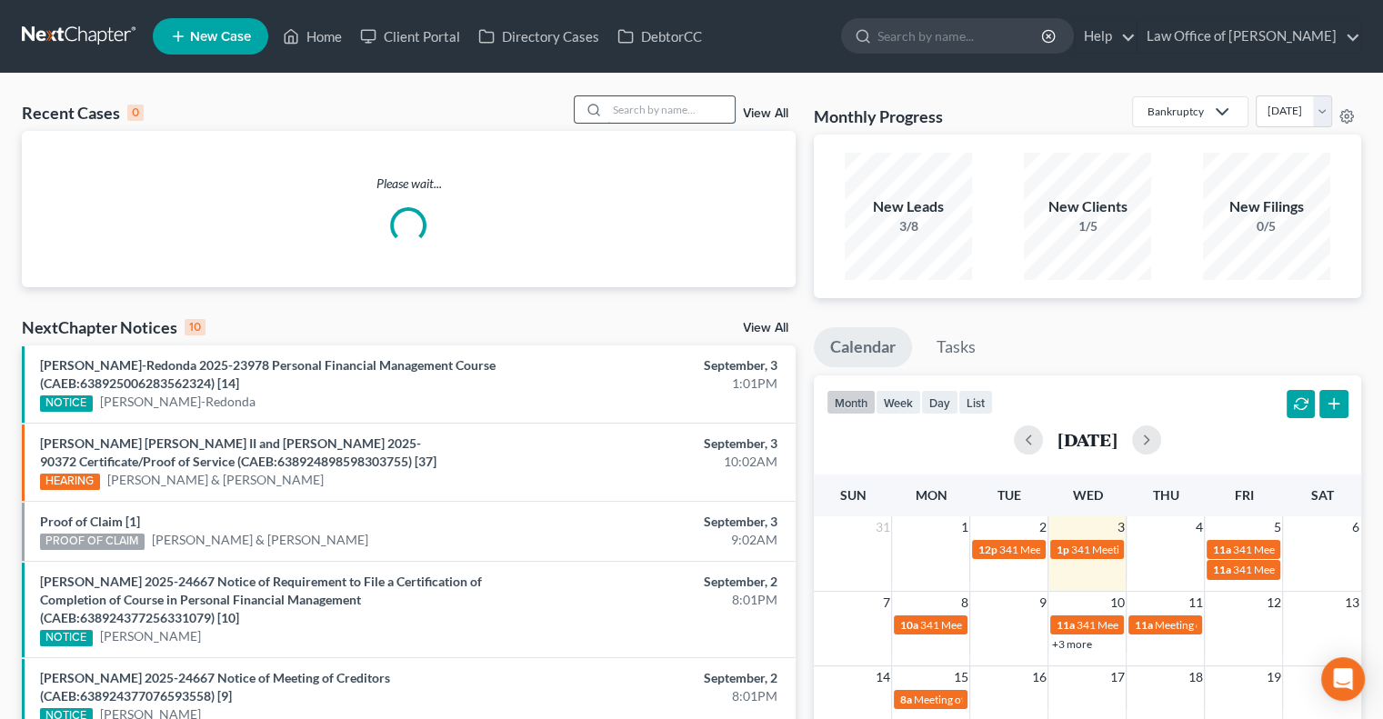
click at [678, 103] on input "search" at bounding box center [671, 109] width 127 height 26
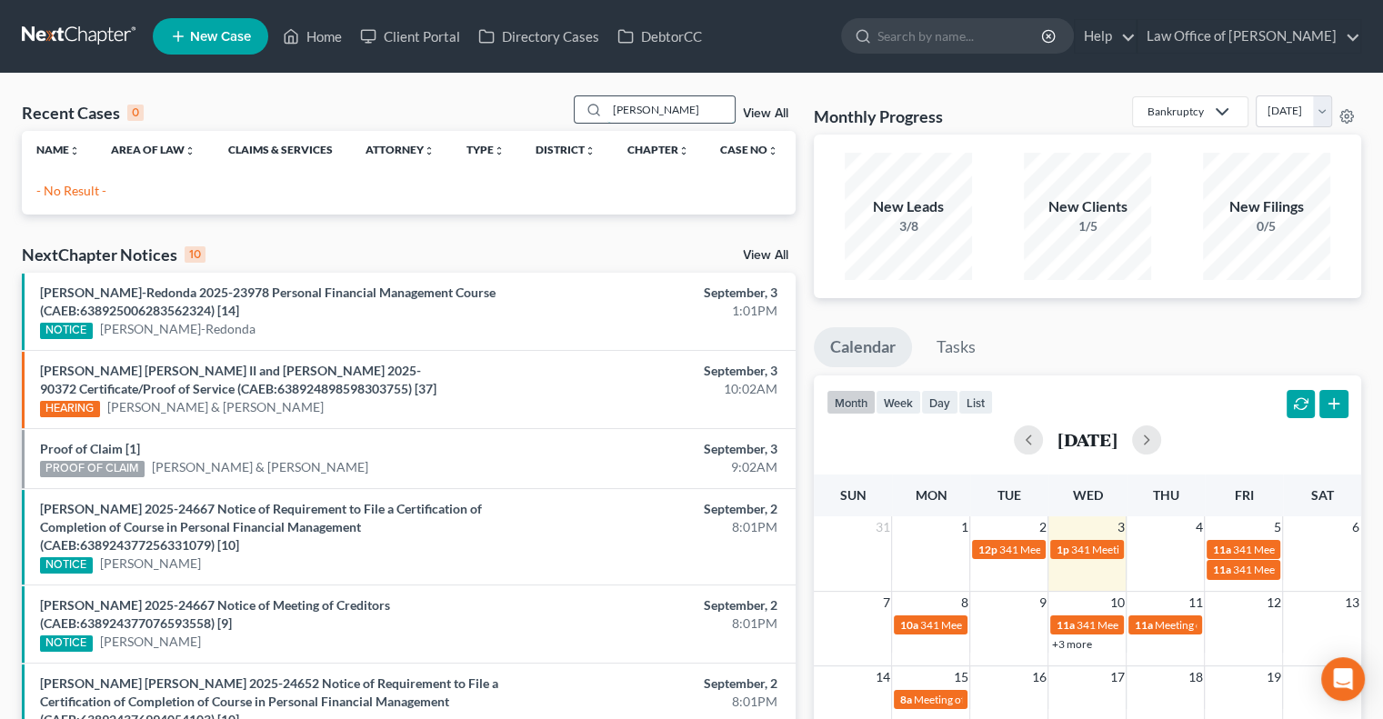
type input "[PERSON_NAME]"
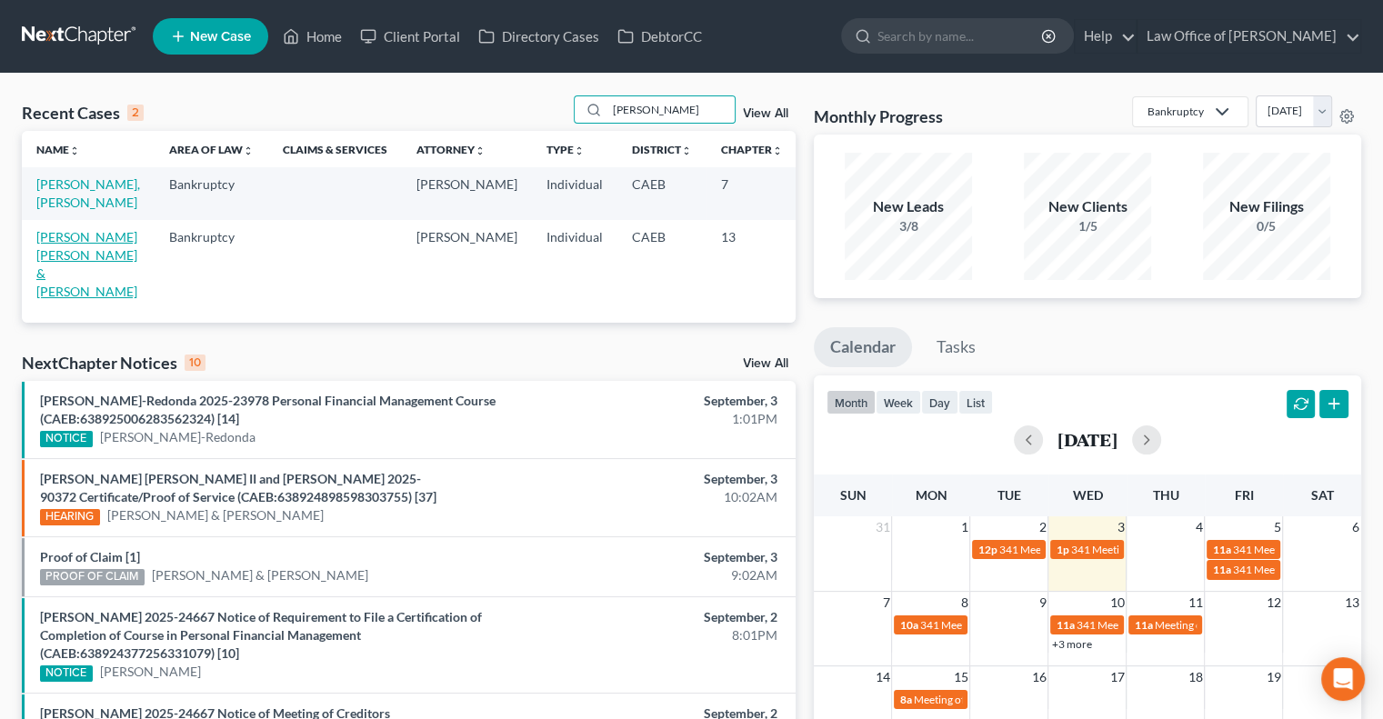
click at [71, 292] on link "[PERSON_NAME] [PERSON_NAME] & [PERSON_NAME]" at bounding box center [86, 264] width 101 height 70
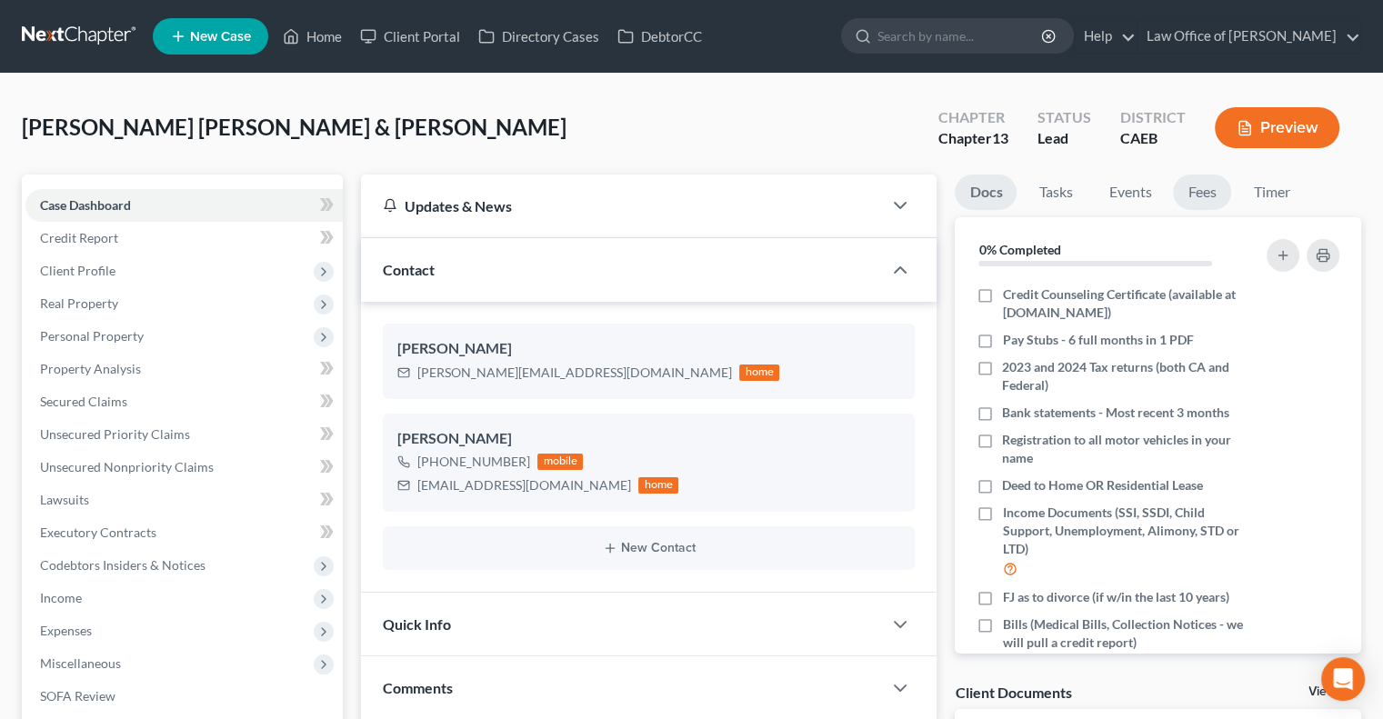
click at [1204, 197] on link "Fees" at bounding box center [1202, 192] width 58 height 35
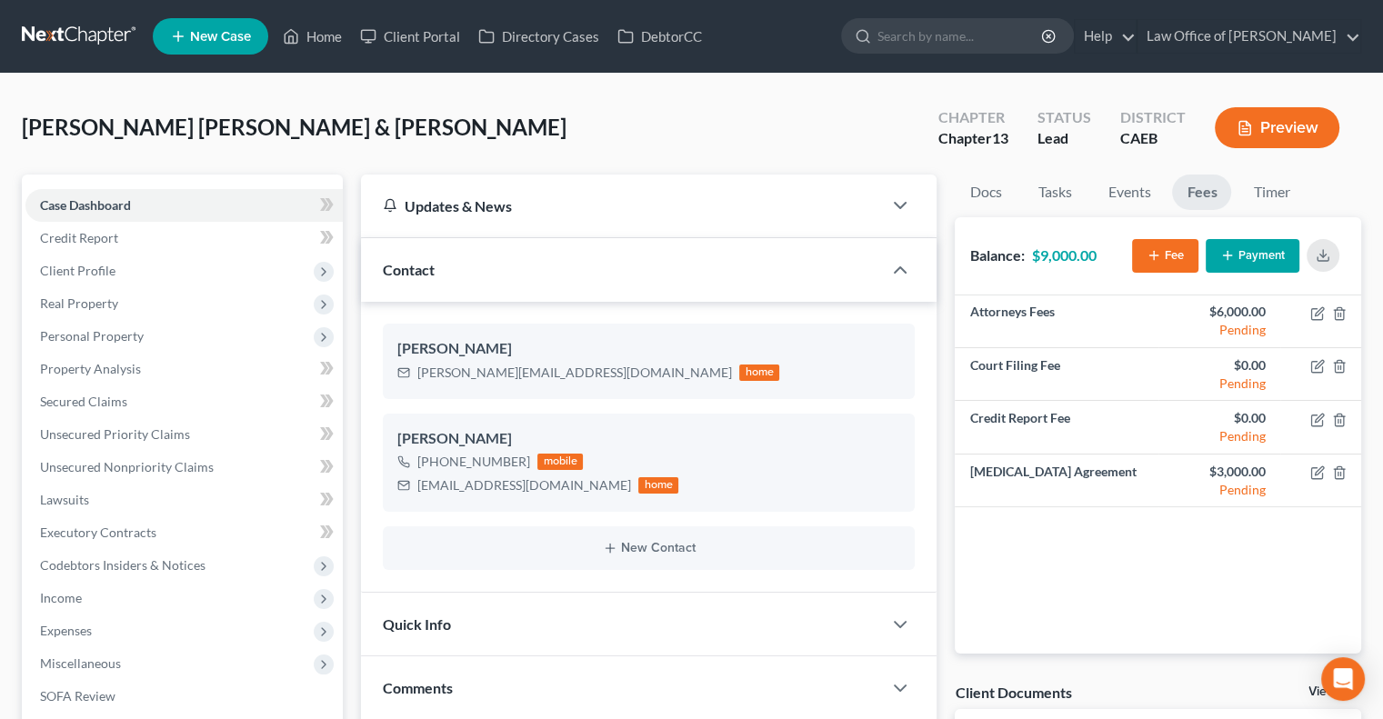
click at [1268, 260] on button "Payment" at bounding box center [1253, 256] width 94 height 34
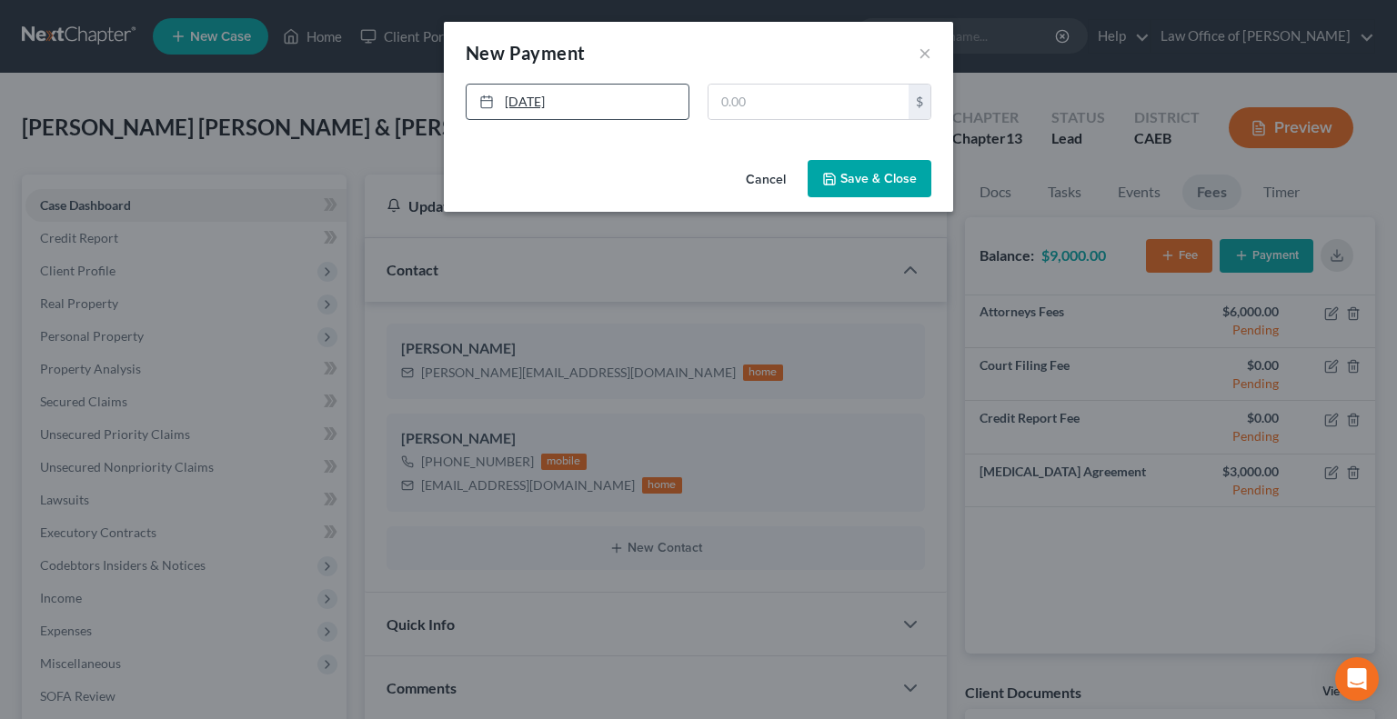
click at [550, 104] on link "[DATE]" at bounding box center [578, 102] width 222 height 35
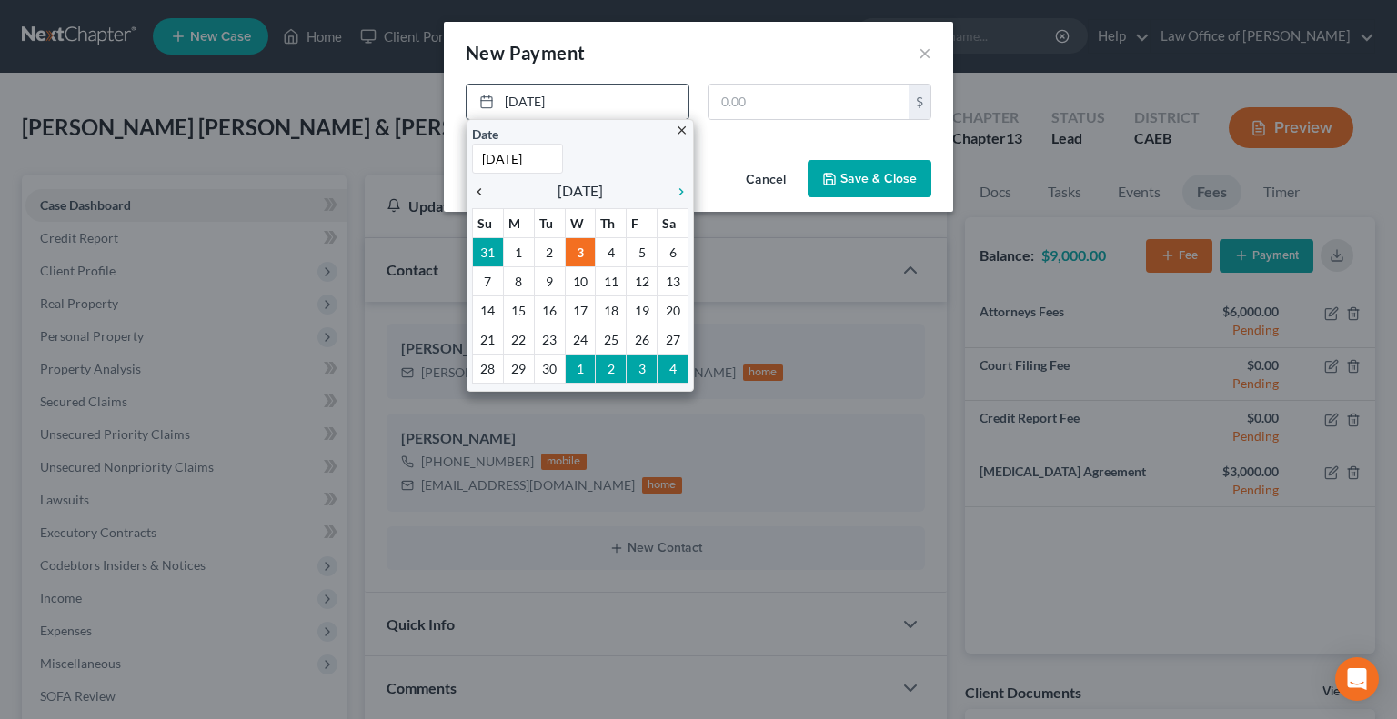
click at [482, 197] on icon "chevron_left" at bounding box center [484, 192] width 24 height 15
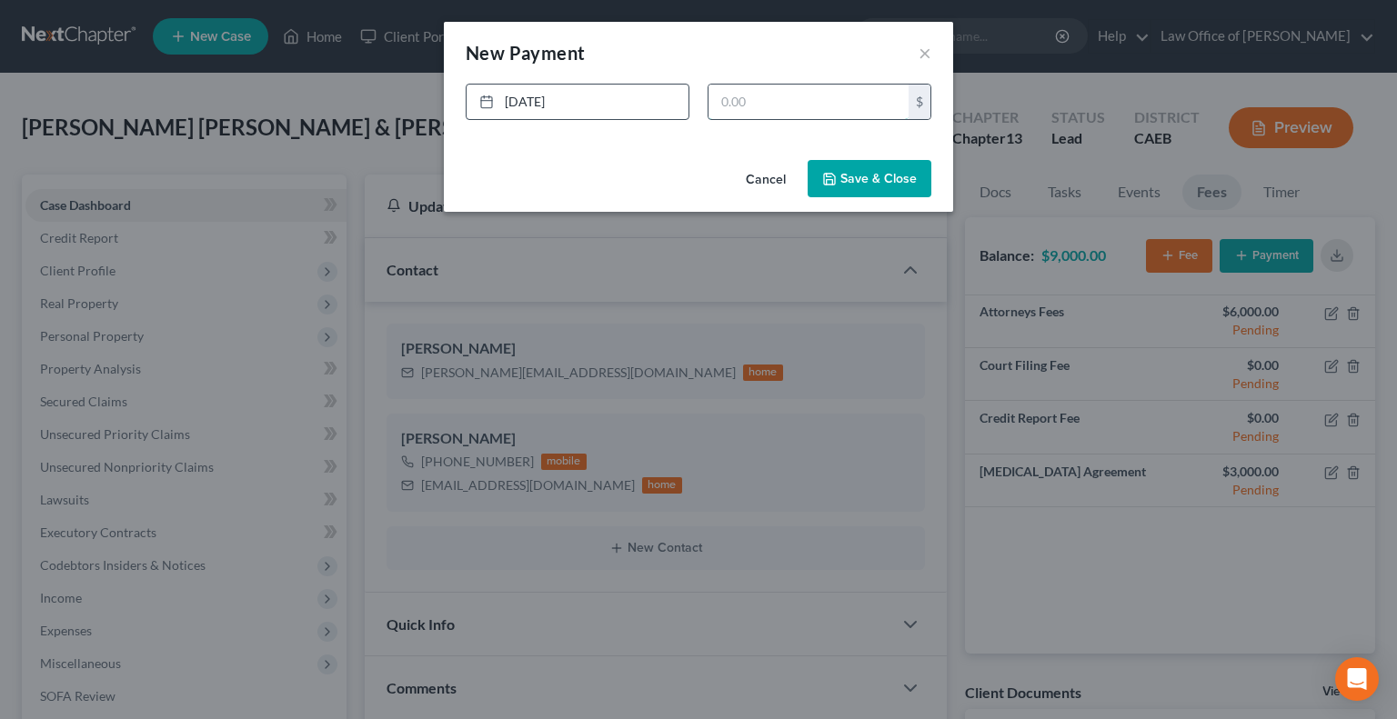
click at [747, 111] on input "text" at bounding box center [808, 102] width 200 height 35
type input "1,000"
click at [894, 174] on button "Save & Close" at bounding box center [870, 179] width 124 height 38
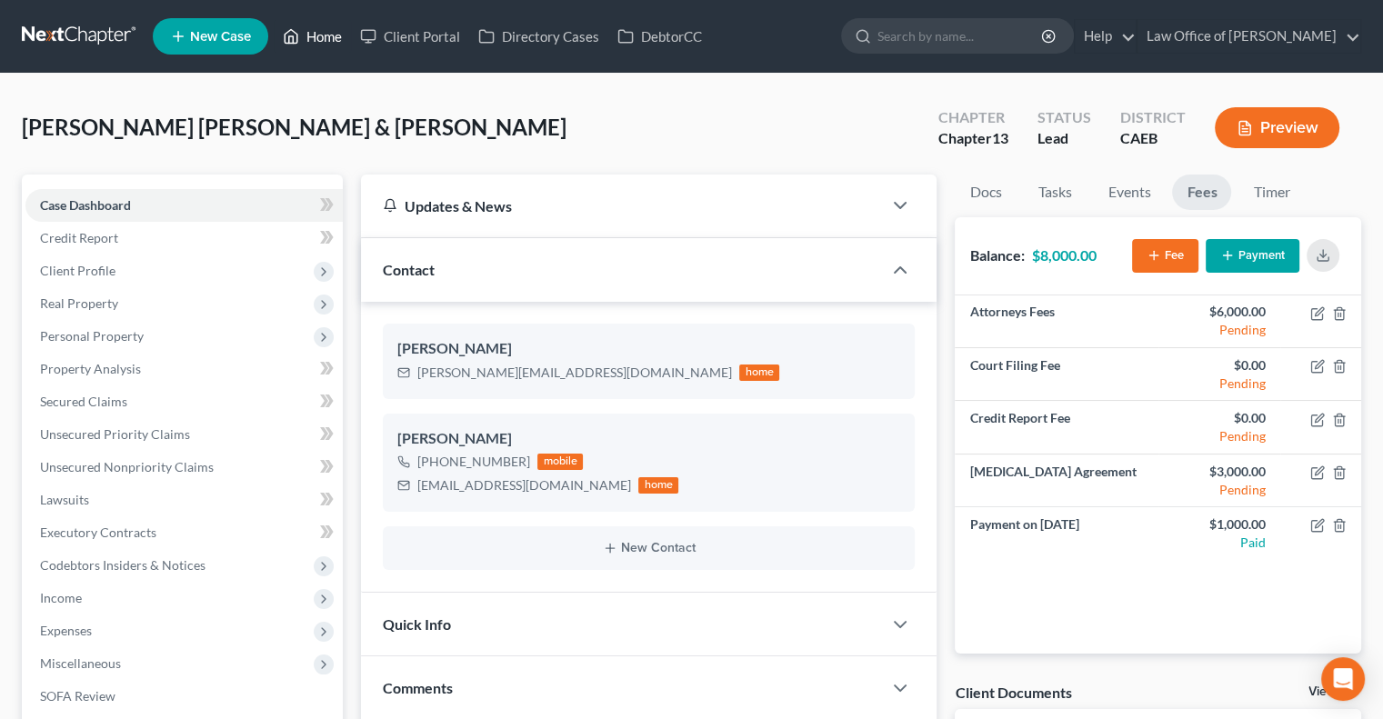
click at [331, 28] on link "Home" at bounding box center [312, 36] width 77 height 33
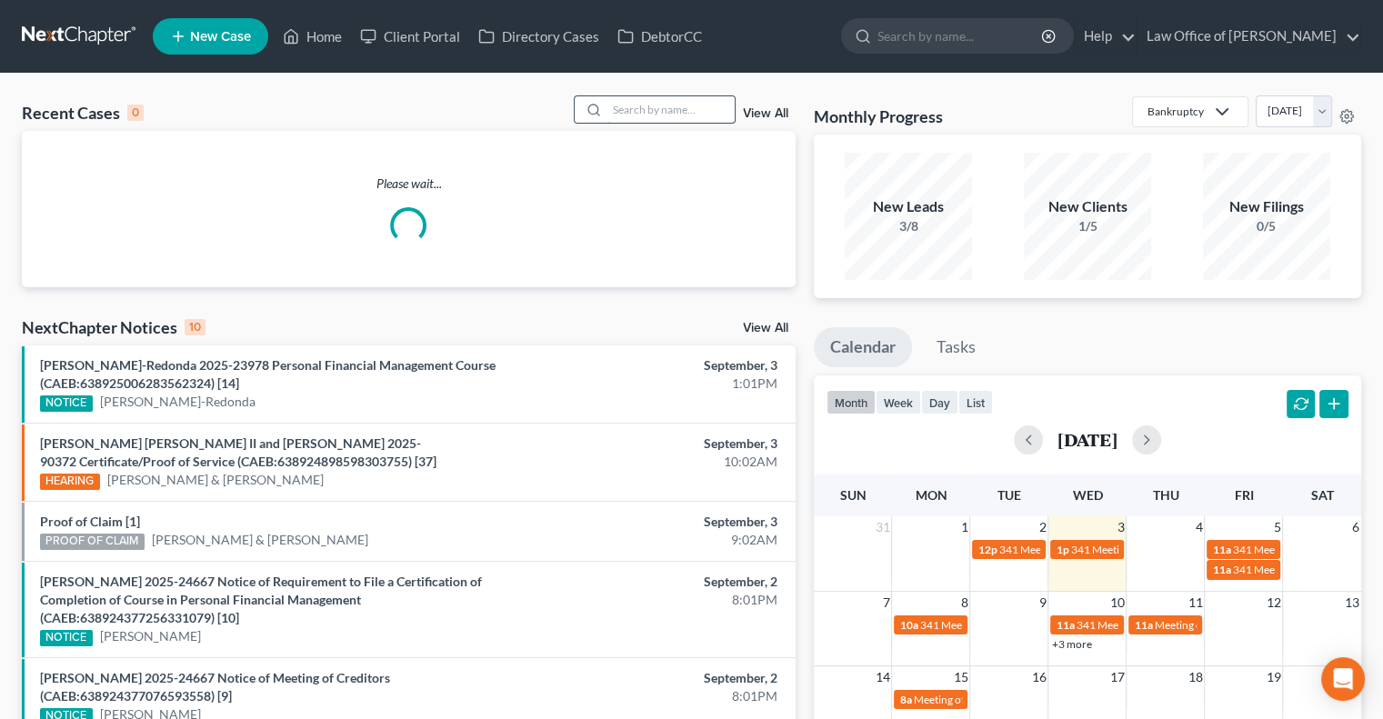
click at [695, 114] on input "search" at bounding box center [671, 109] width 127 height 26
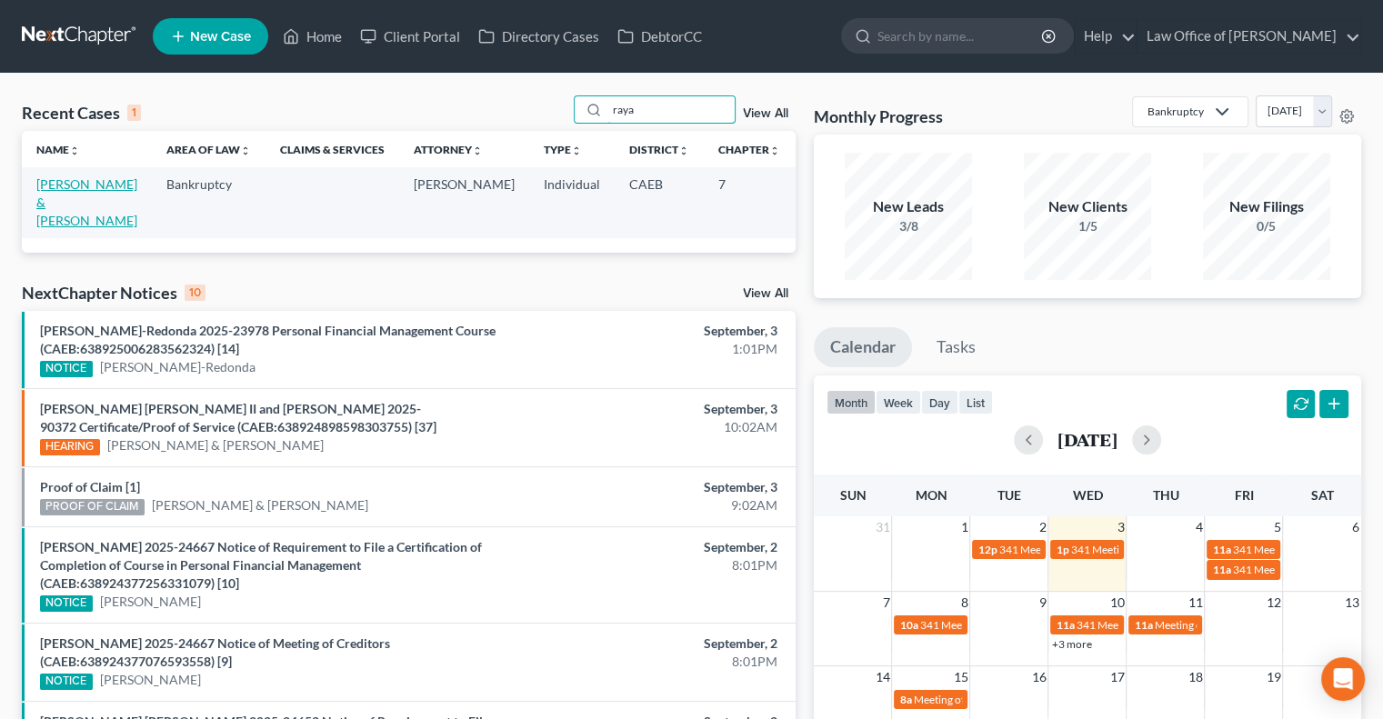
type input "raya"
click at [41, 205] on link "[PERSON_NAME] & [PERSON_NAME]" at bounding box center [86, 202] width 101 height 52
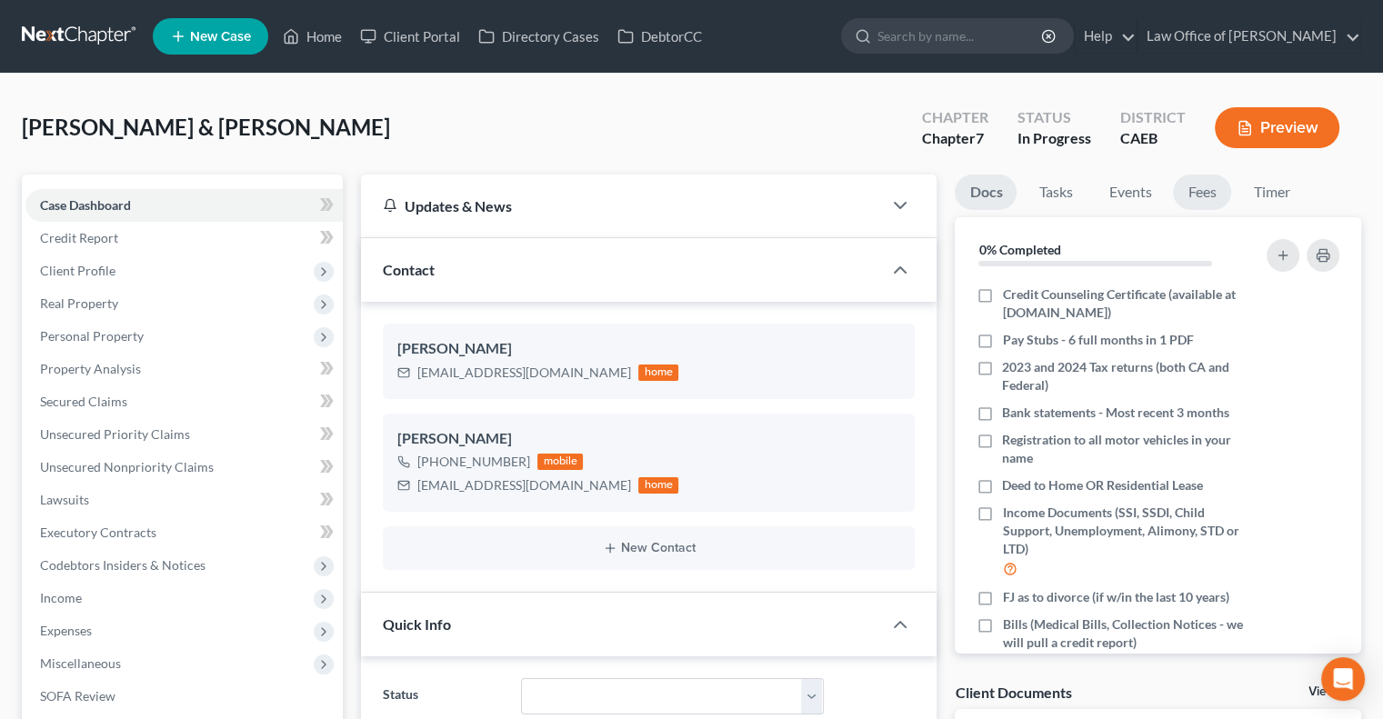
click at [1204, 177] on link "Fees" at bounding box center [1202, 192] width 58 height 35
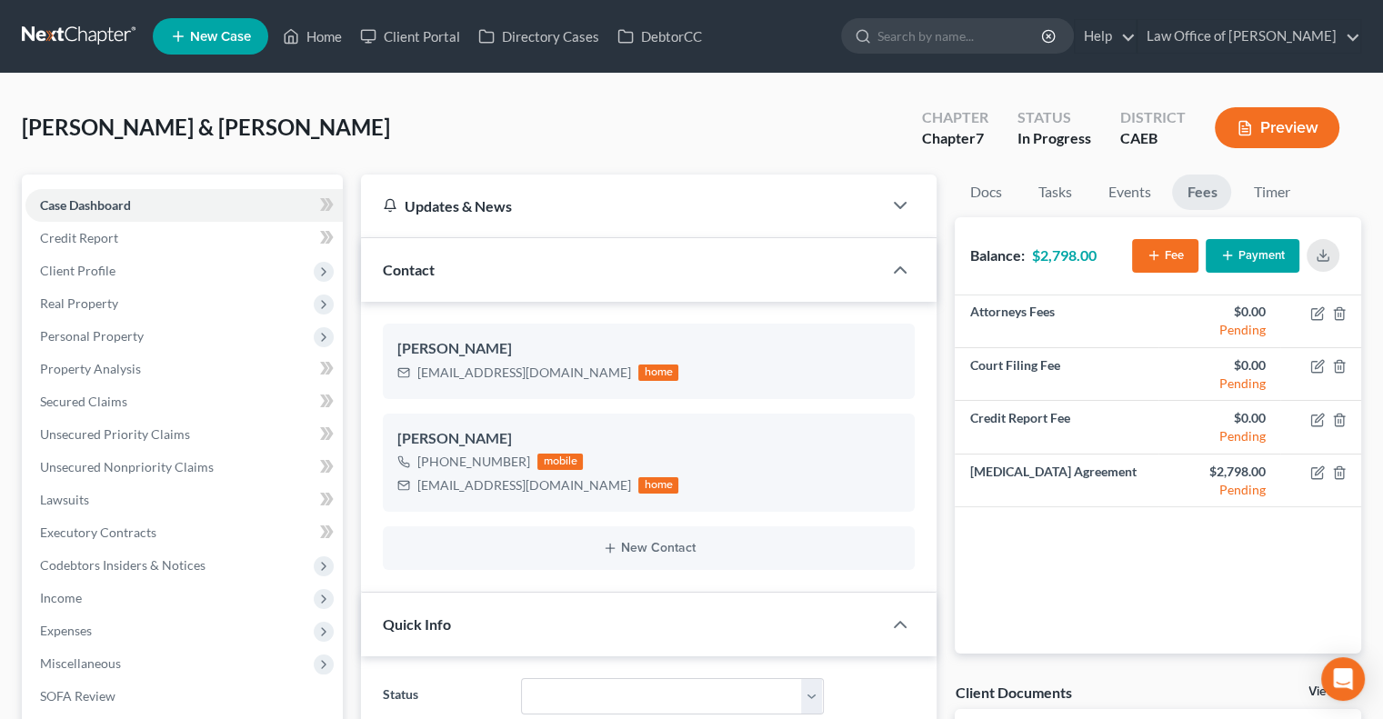
click at [1232, 253] on icon "button" at bounding box center [1228, 255] width 15 height 15
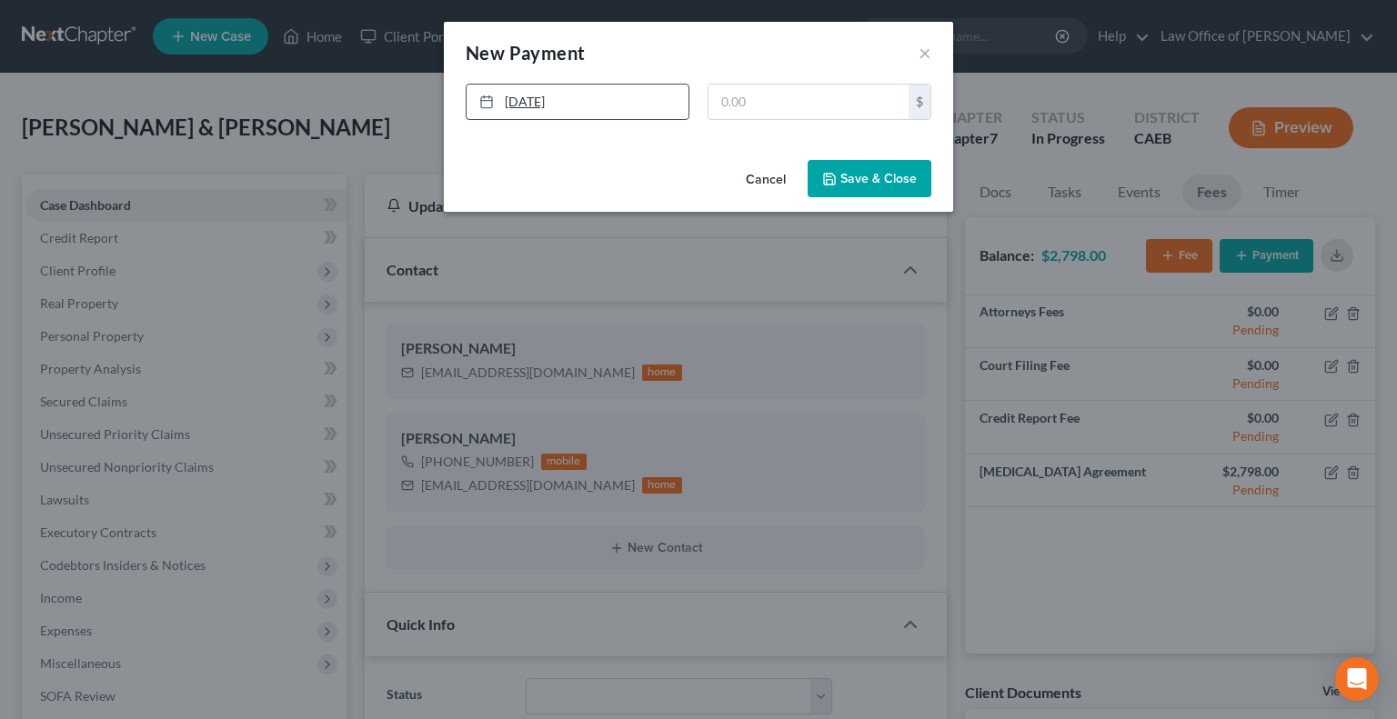
click at [549, 101] on link "[DATE]" at bounding box center [578, 102] width 222 height 35
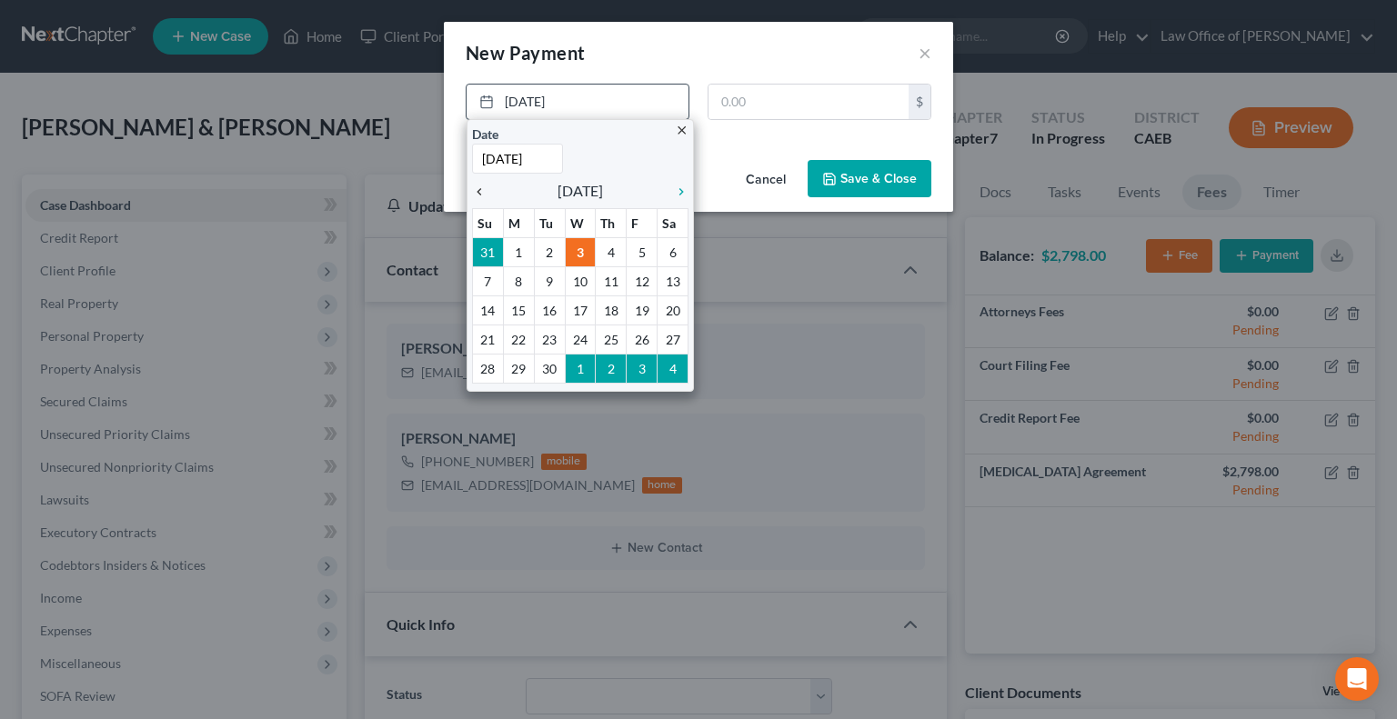
click at [488, 191] on icon "chevron_left" at bounding box center [484, 192] width 24 height 15
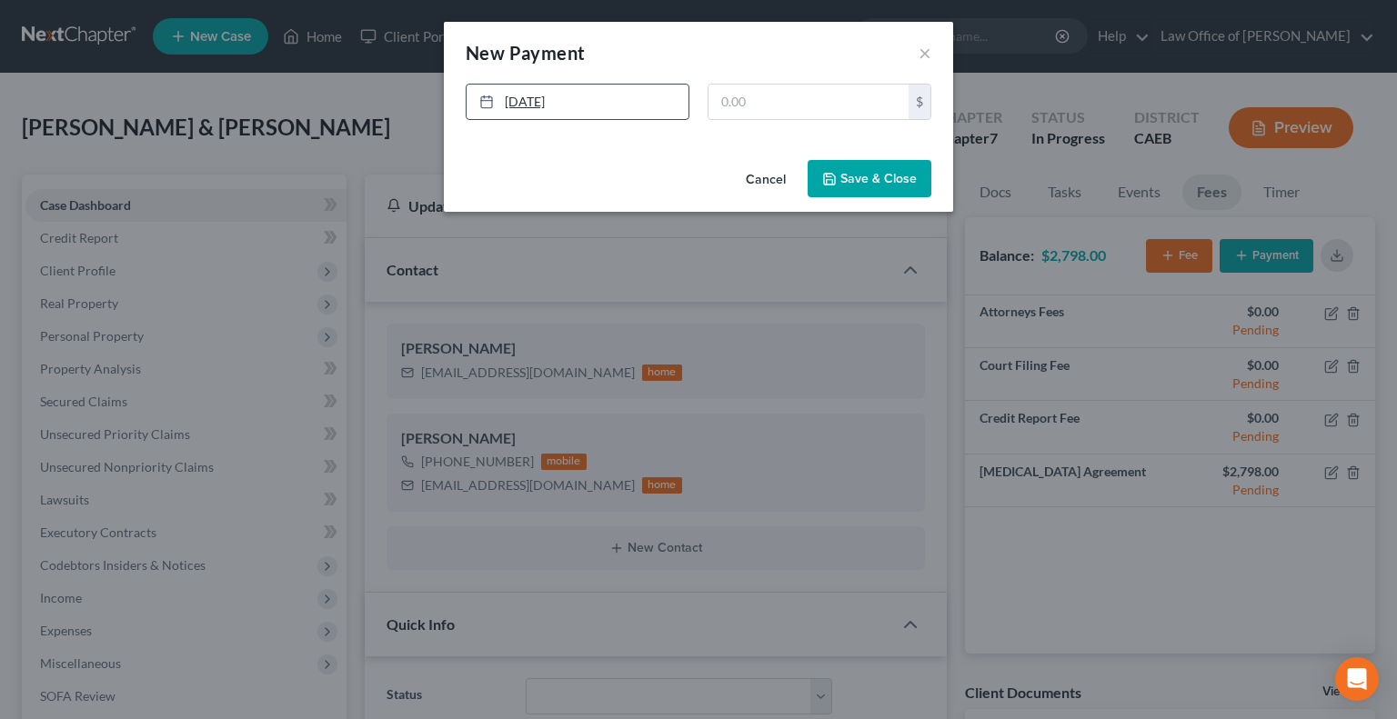
click at [536, 110] on link "[DATE]" at bounding box center [578, 102] width 222 height 35
click at [757, 110] on input "text" at bounding box center [808, 102] width 200 height 35
type input "10"
click at [861, 189] on button "Save & Close" at bounding box center [870, 179] width 124 height 38
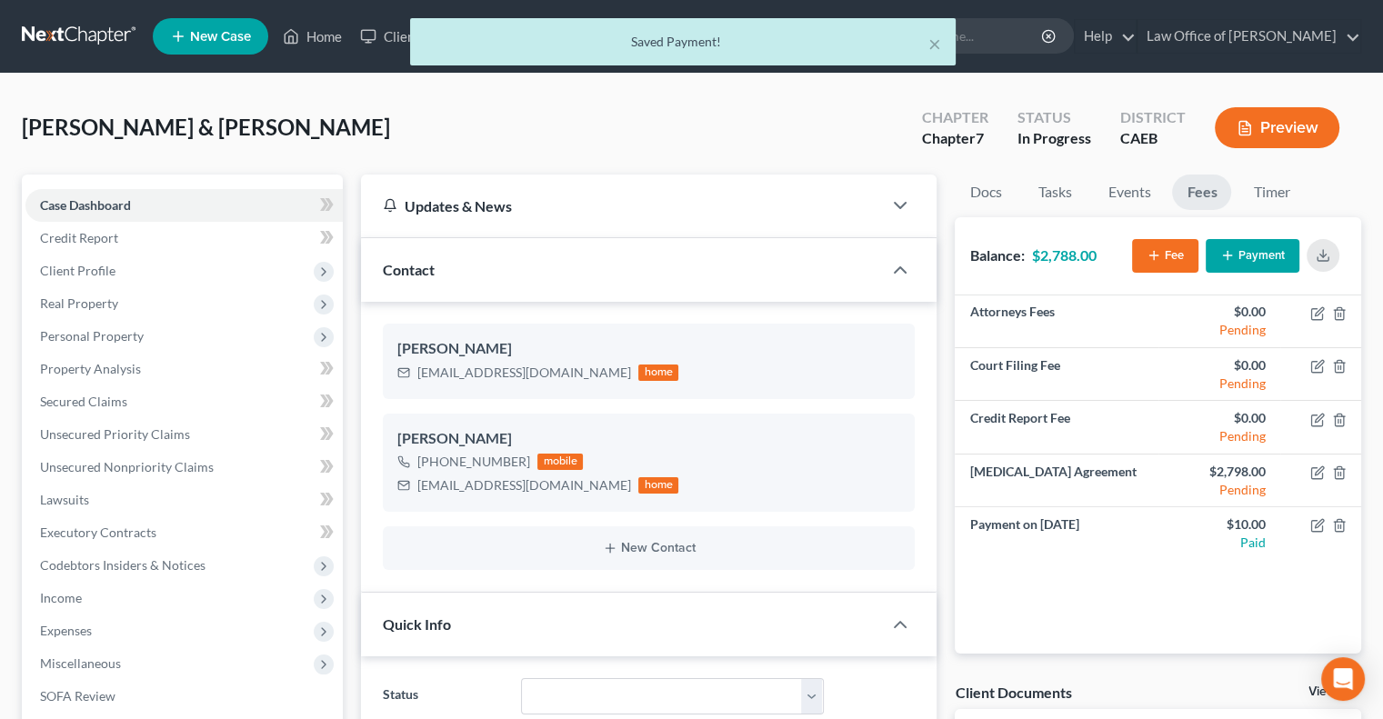
scroll to position [35, 0]
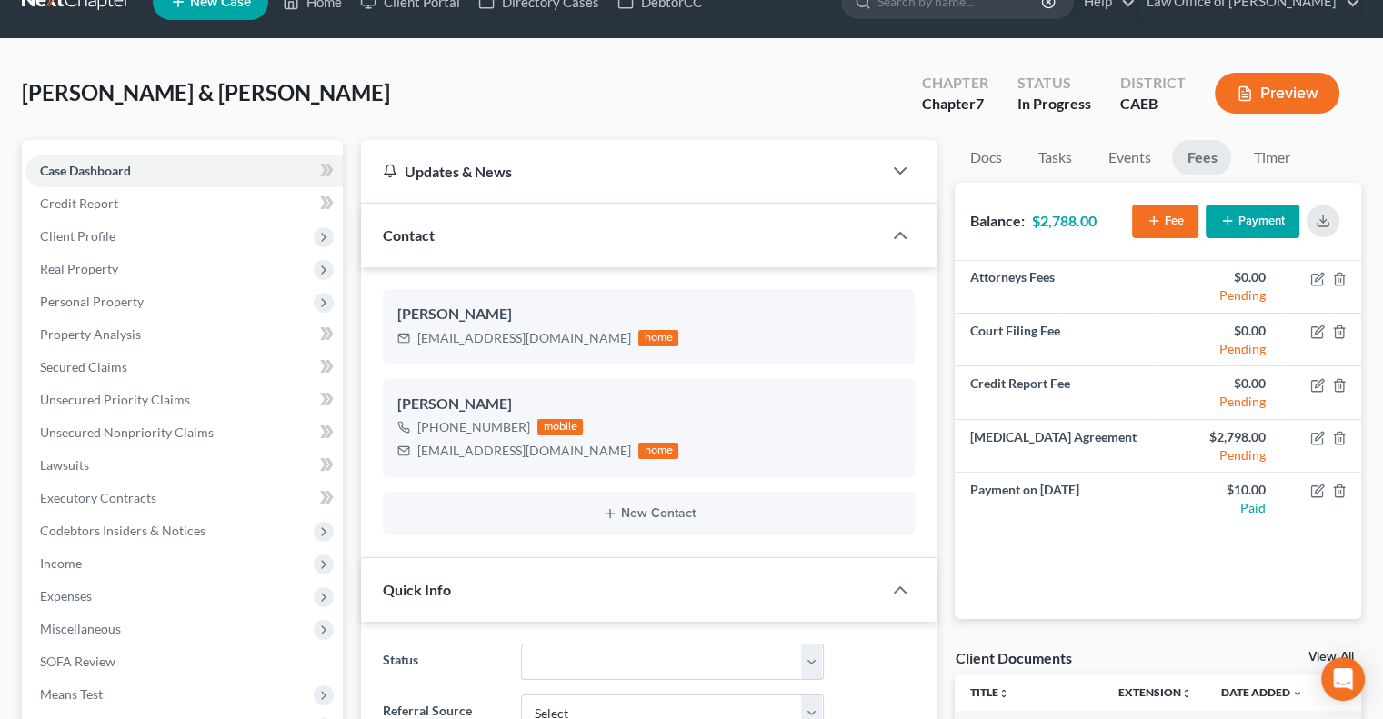
click at [1232, 232] on button "Payment" at bounding box center [1253, 222] width 94 height 34
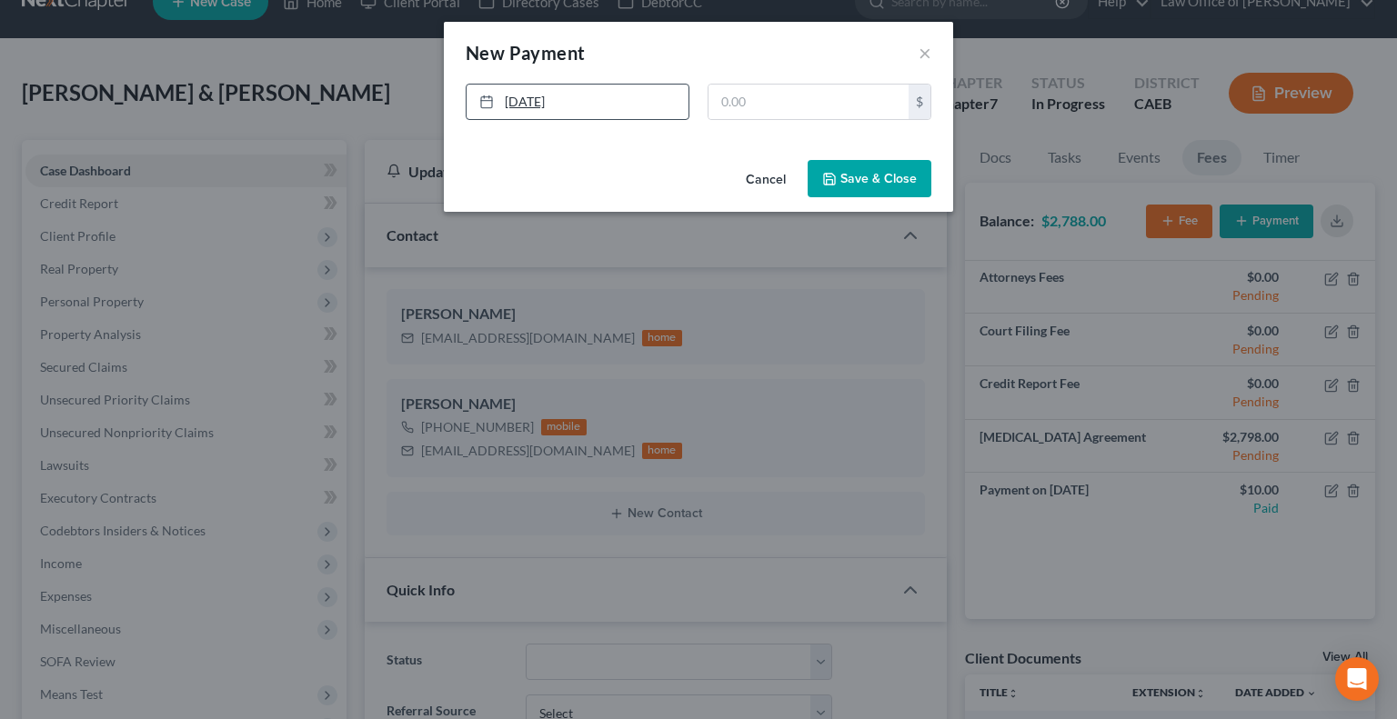
click at [546, 93] on link "[DATE]" at bounding box center [578, 102] width 222 height 35
click at [742, 106] on input "text" at bounding box center [808, 102] width 200 height 35
type input "2,788"
click at [853, 166] on button "Save & Close" at bounding box center [870, 179] width 124 height 38
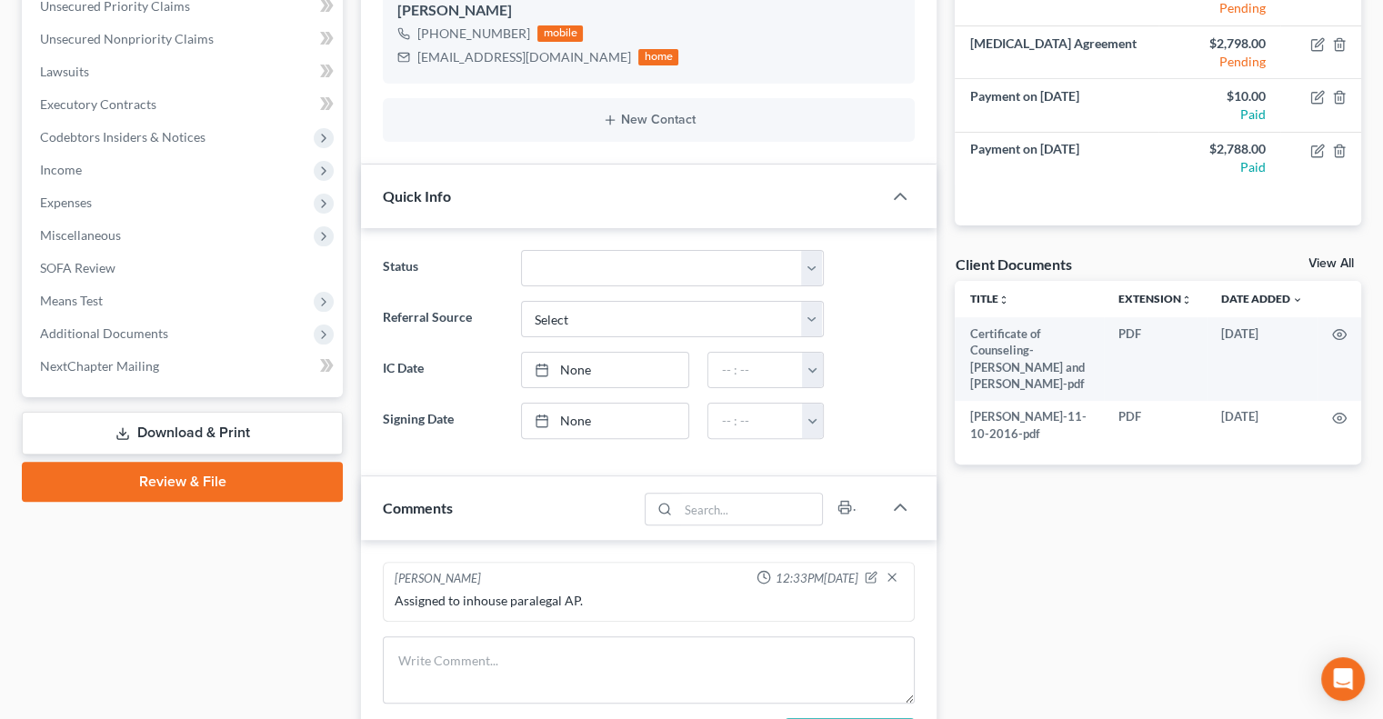
scroll to position [0, 0]
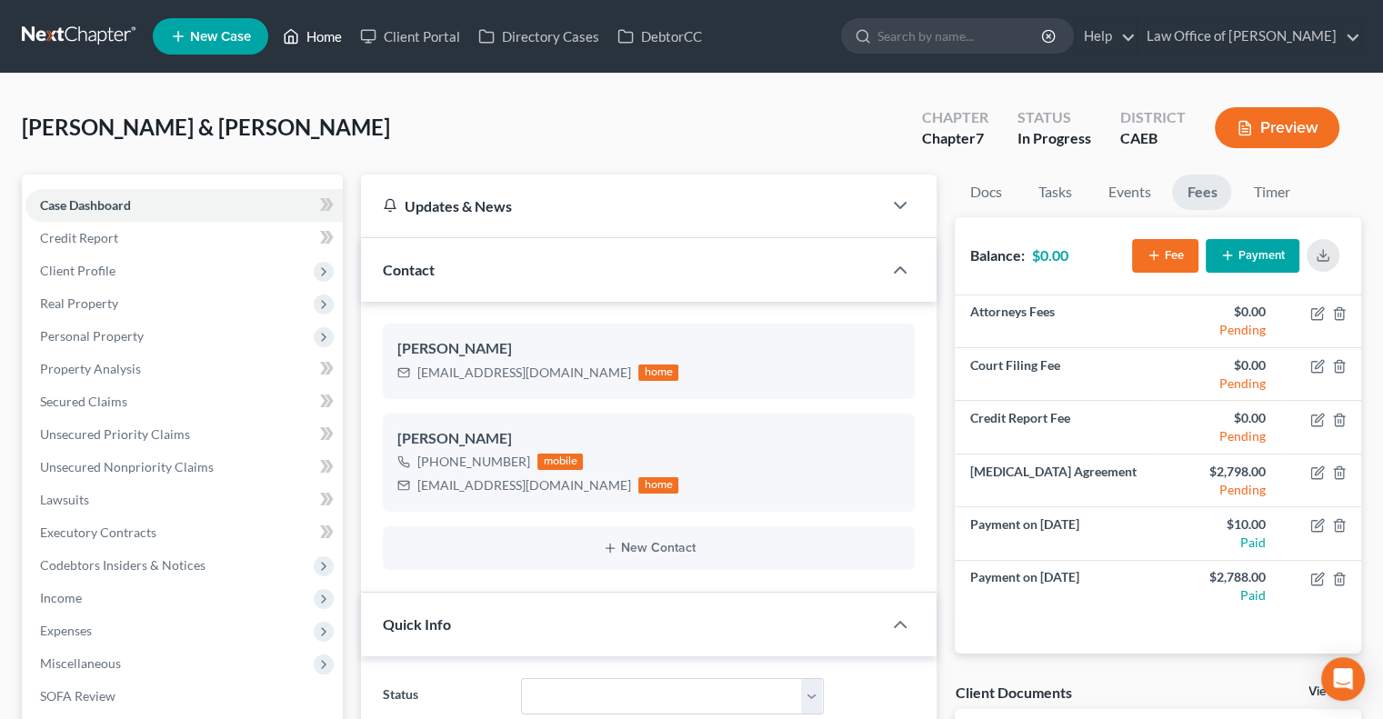
click at [312, 45] on link "Home" at bounding box center [312, 36] width 77 height 33
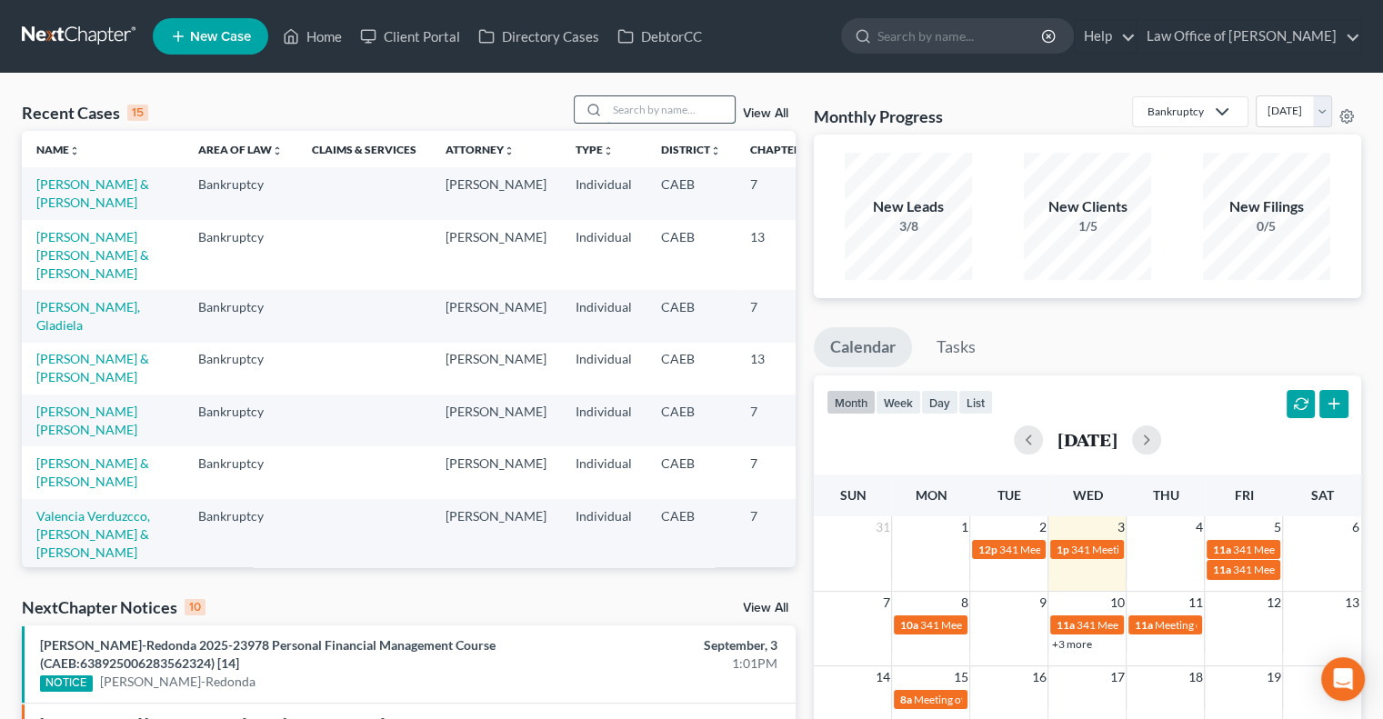
click at [617, 116] on input "search" at bounding box center [671, 109] width 127 height 26
type input "[PERSON_NAME]"
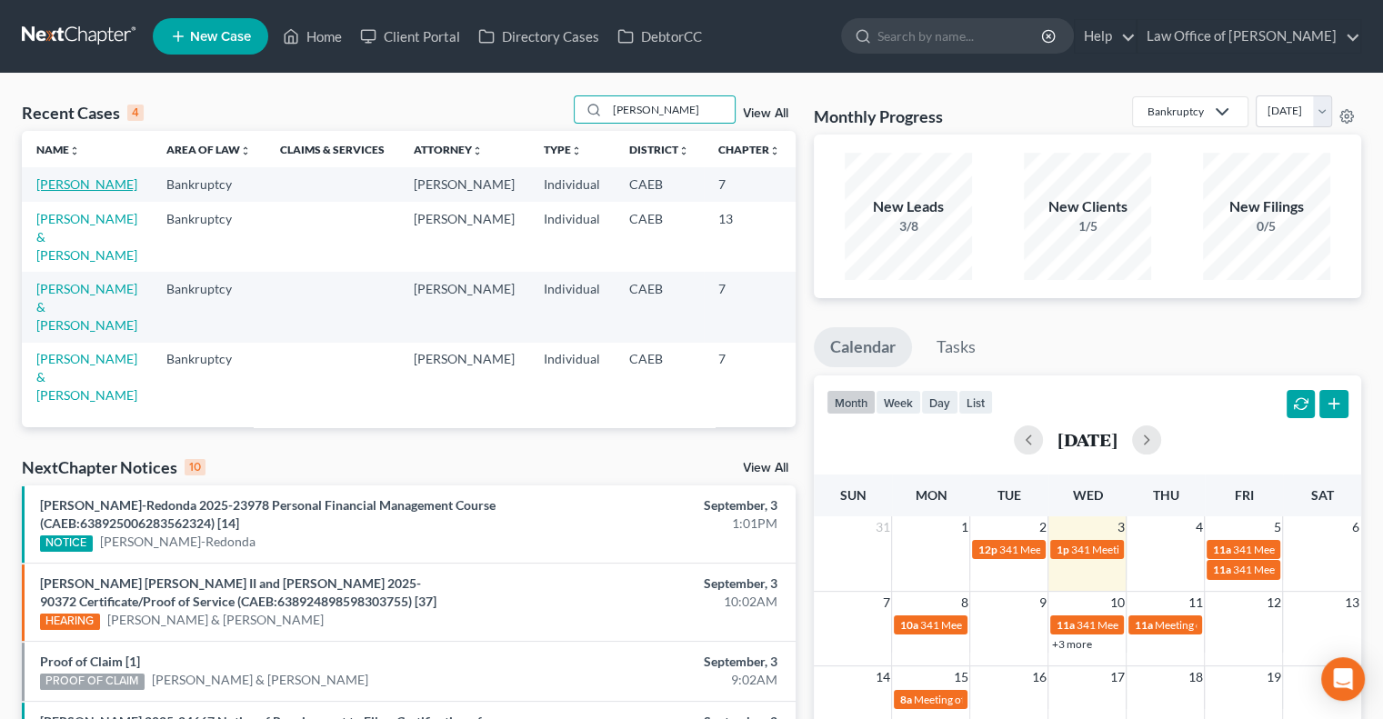
click at [53, 192] on link "[PERSON_NAME]" at bounding box center [86, 183] width 101 height 15
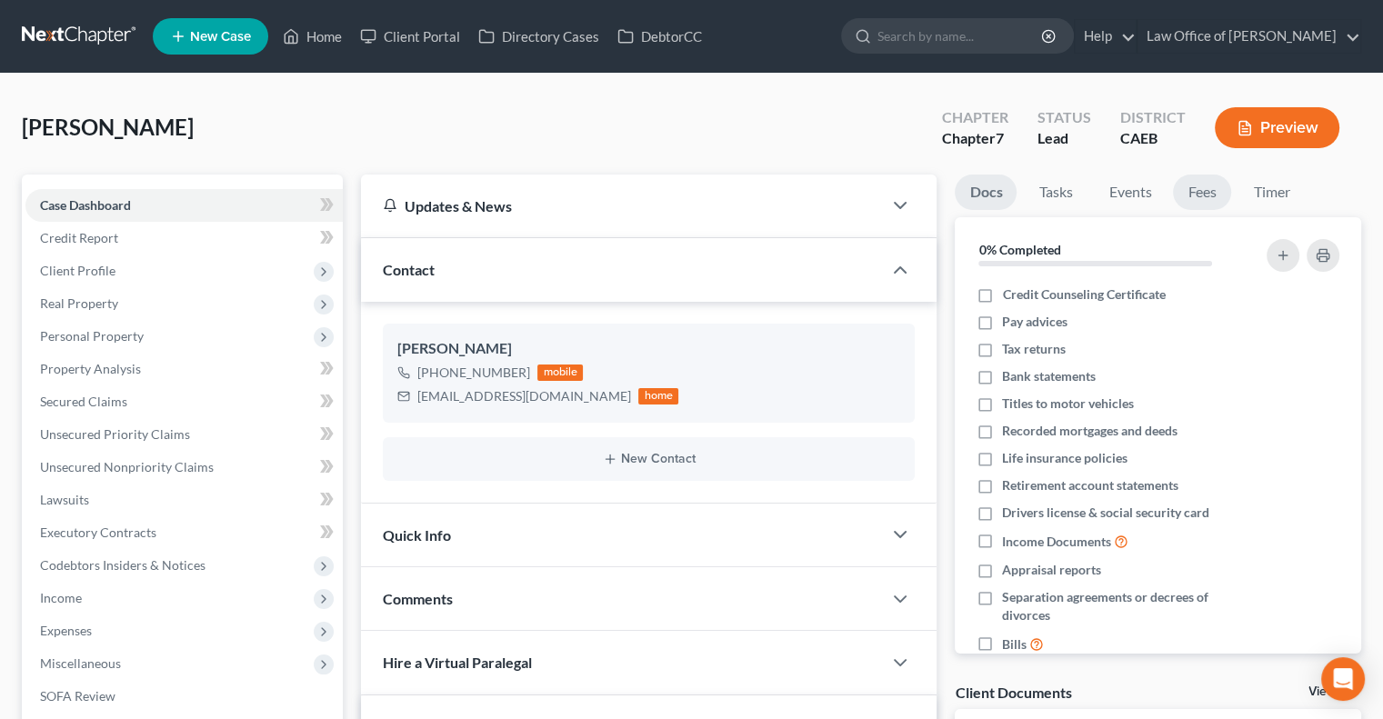
click at [1197, 189] on link "Fees" at bounding box center [1202, 192] width 58 height 35
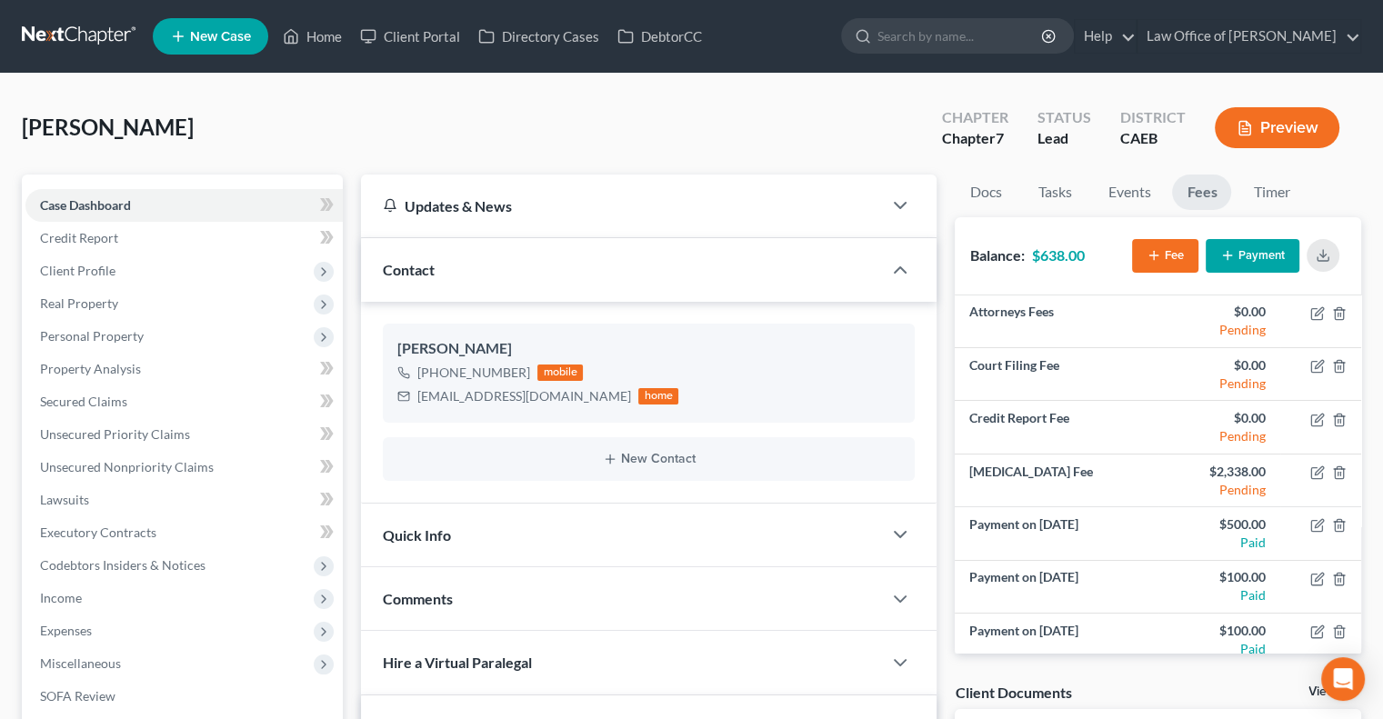
click at [1245, 257] on button "Payment" at bounding box center [1253, 256] width 94 height 34
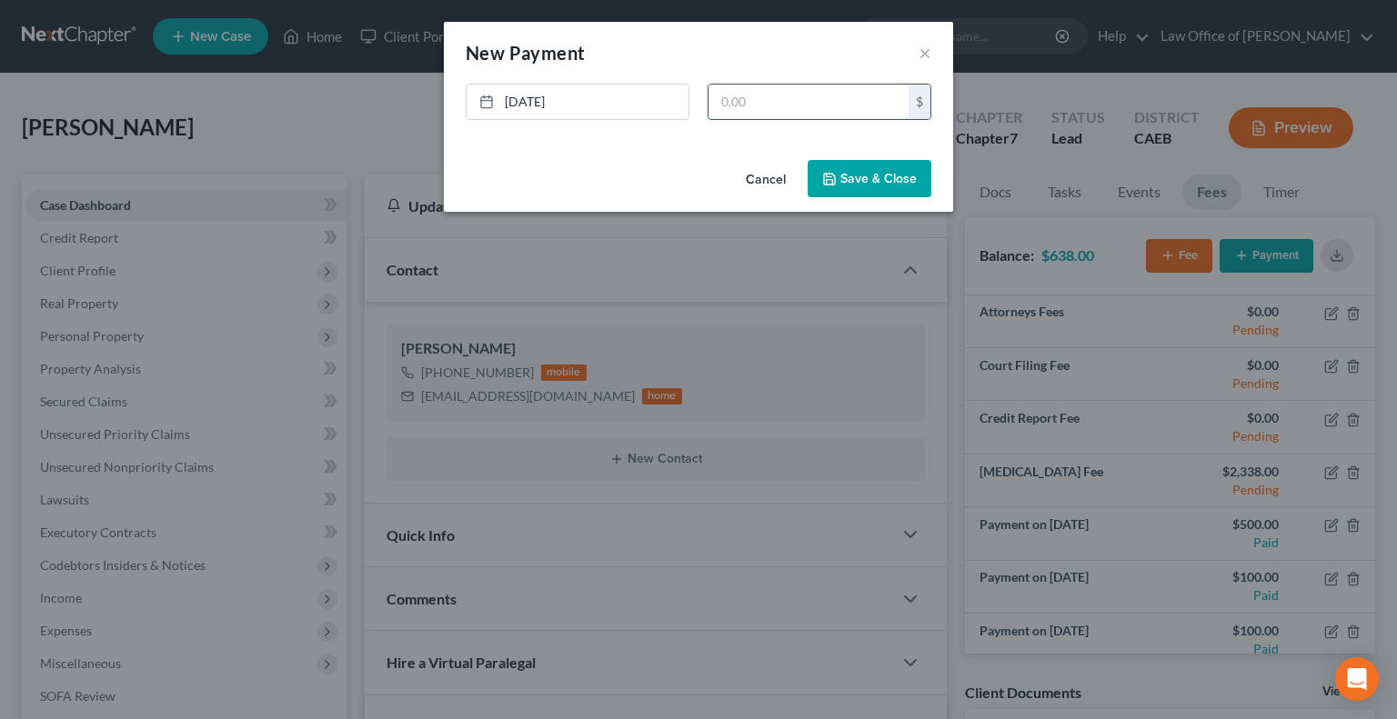
click at [776, 96] on input "text" at bounding box center [808, 102] width 200 height 35
type input "50"
click at [865, 201] on div "Cancel Save & Close" at bounding box center [698, 183] width 509 height 60
click at [862, 181] on button "Save & Close" at bounding box center [870, 179] width 124 height 38
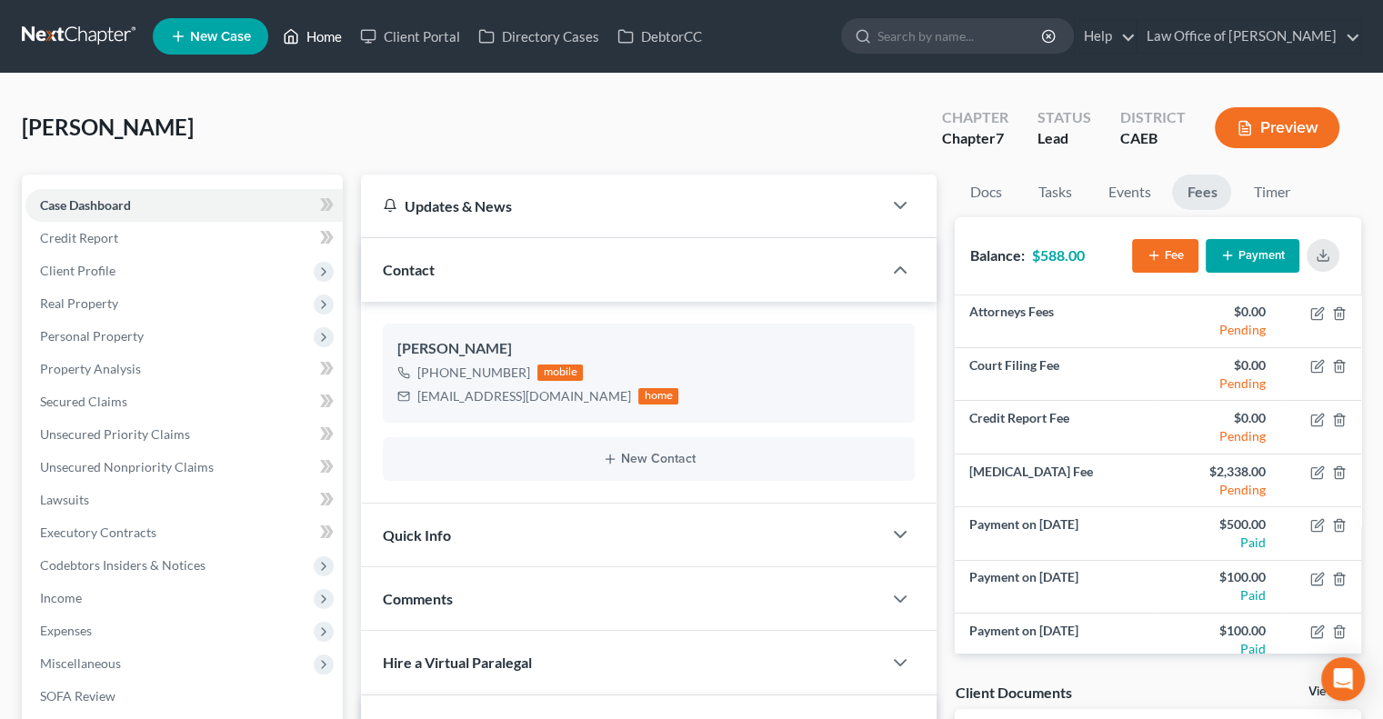
click at [314, 32] on link "Home" at bounding box center [312, 36] width 77 height 33
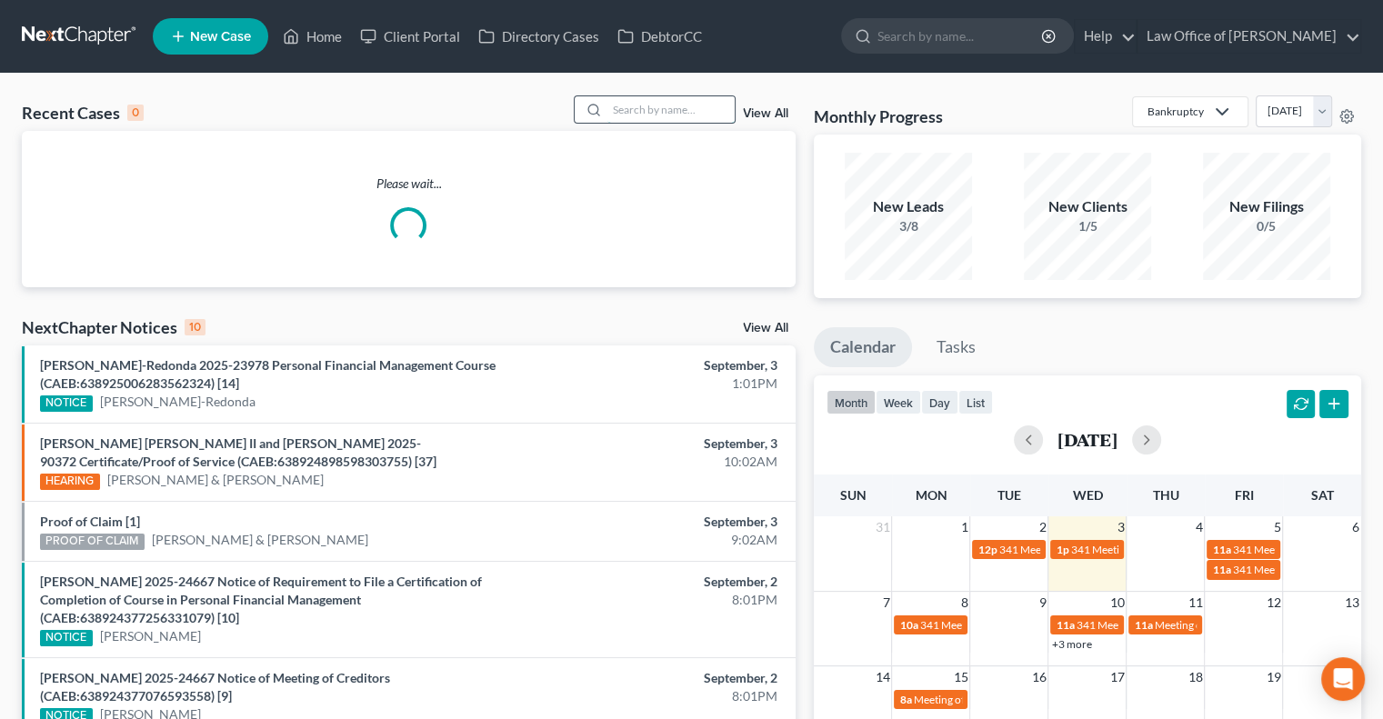
click at [658, 117] on input "search" at bounding box center [671, 109] width 127 height 26
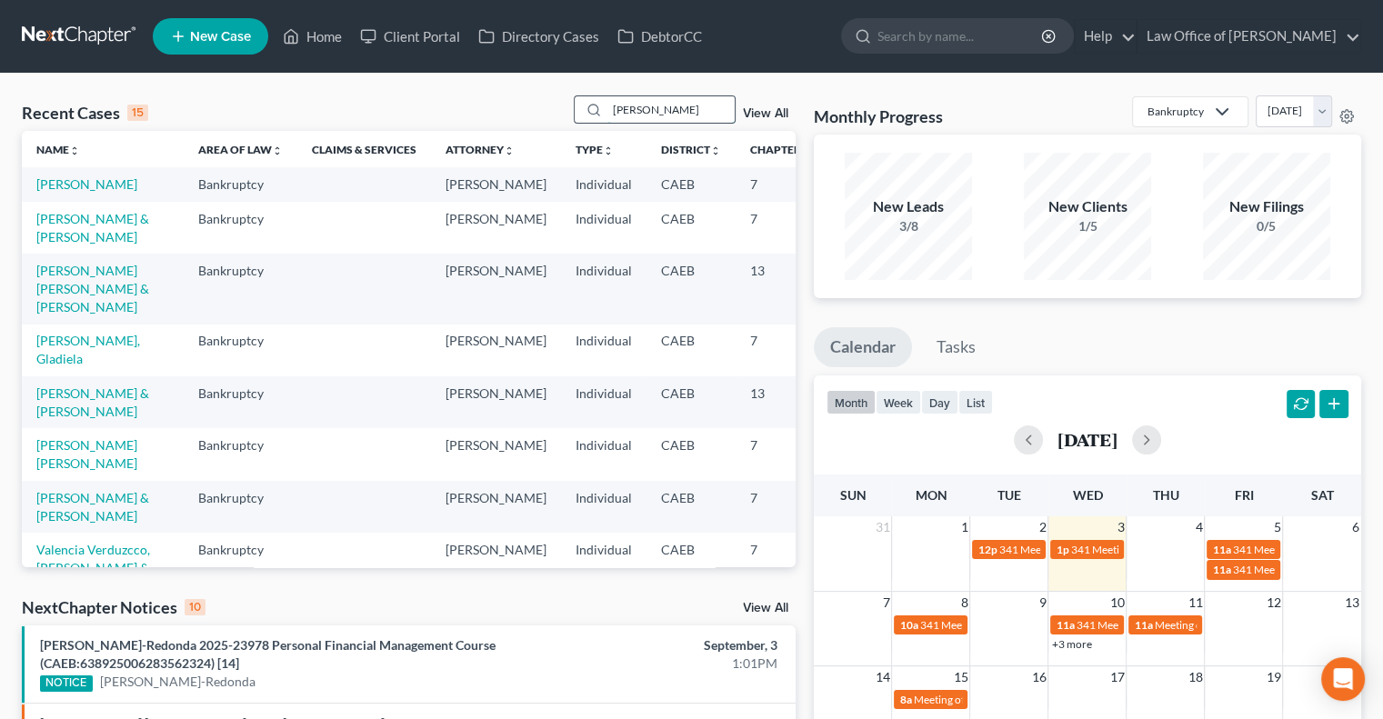
type input "[PERSON_NAME]"
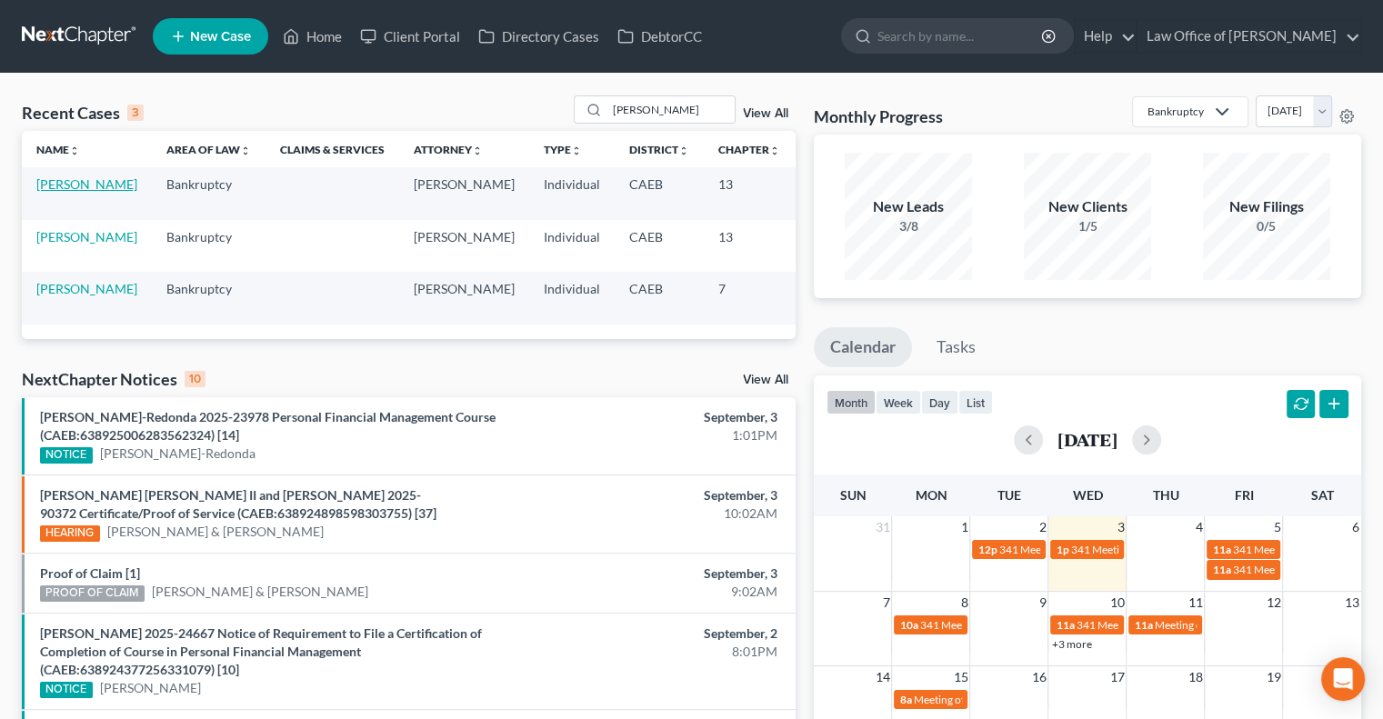
click at [45, 192] on link "[PERSON_NAME]" at bounding box center [86, 183] width 101 height 15
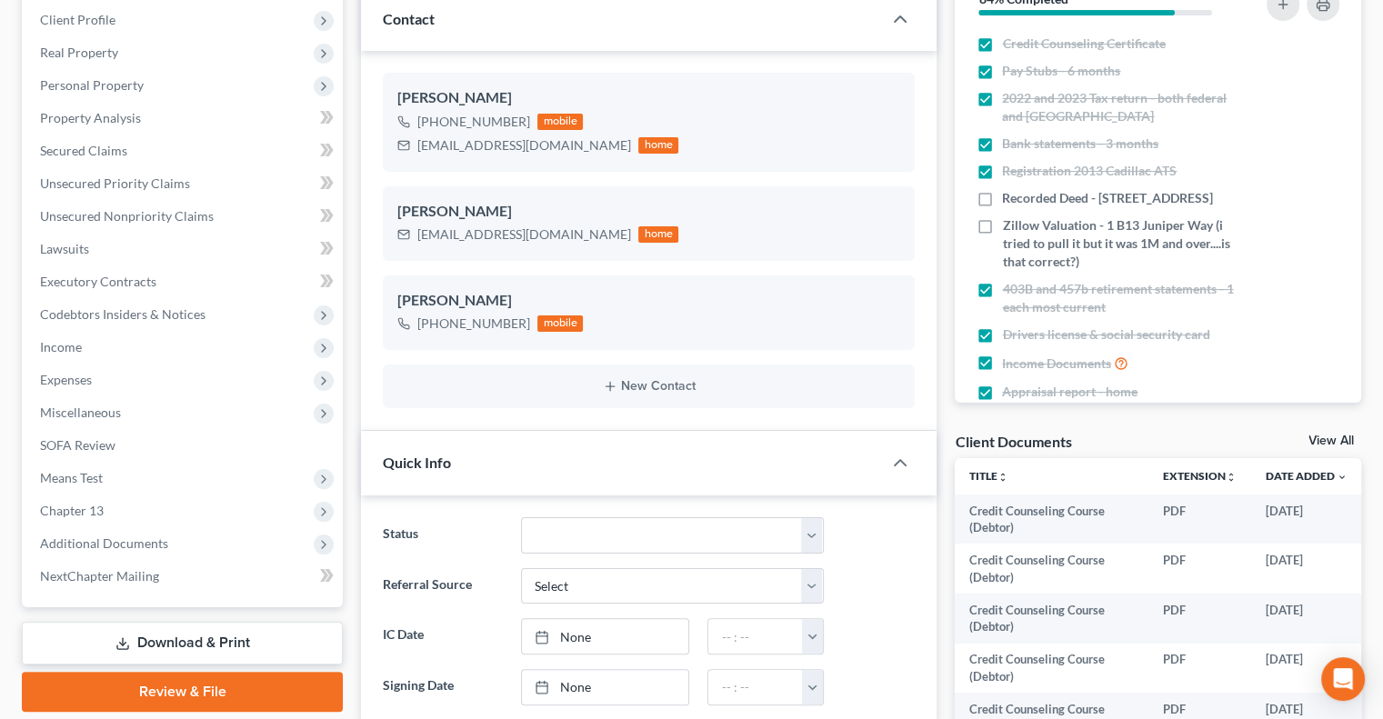
scroll to position [255, 0]
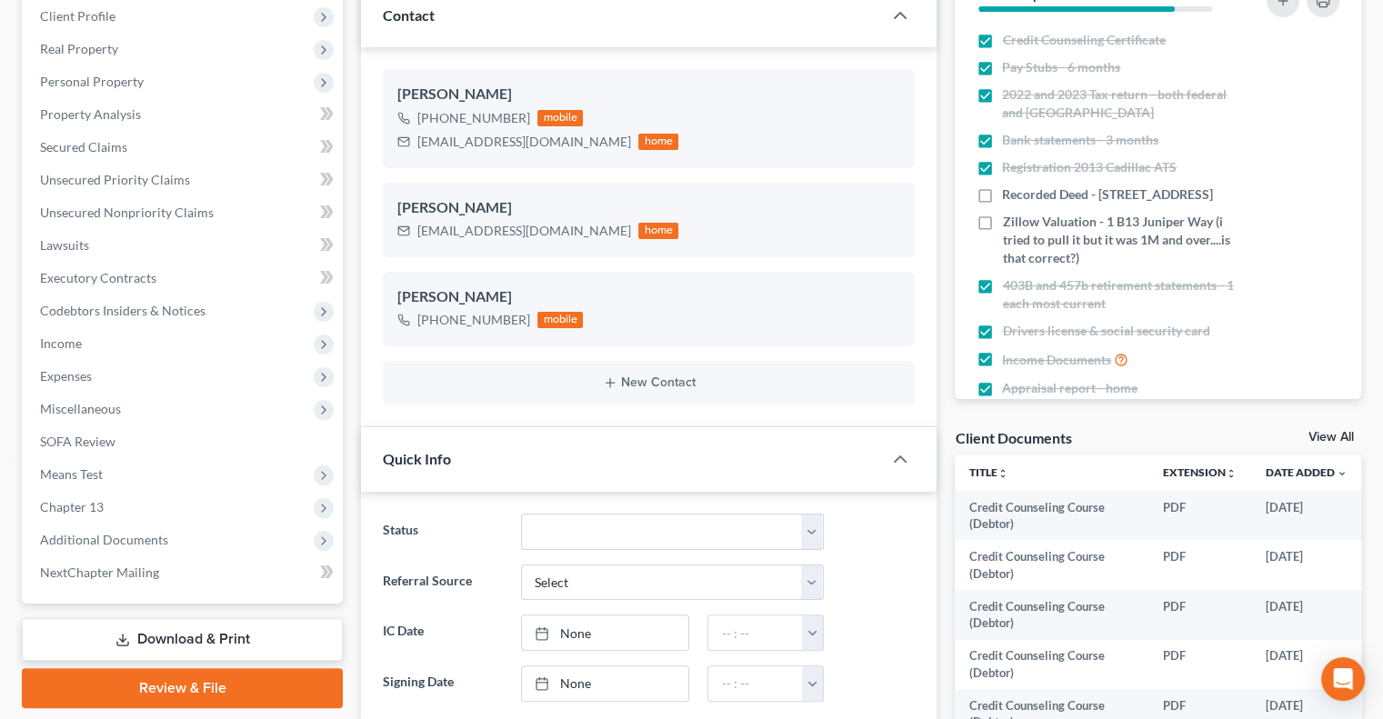
click at [1327, 435] on link "View All" at bounding box center [1331, 437] width 45 height 13
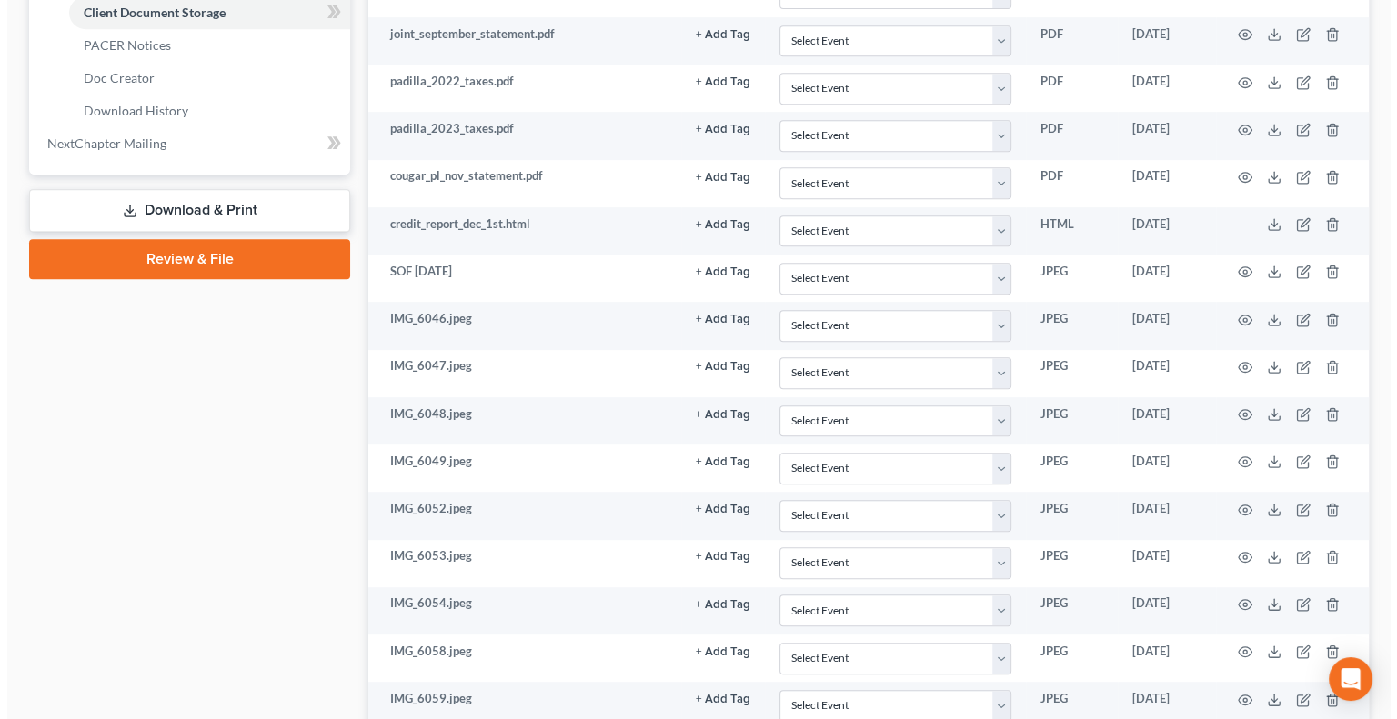
scroll to position [851, 0]
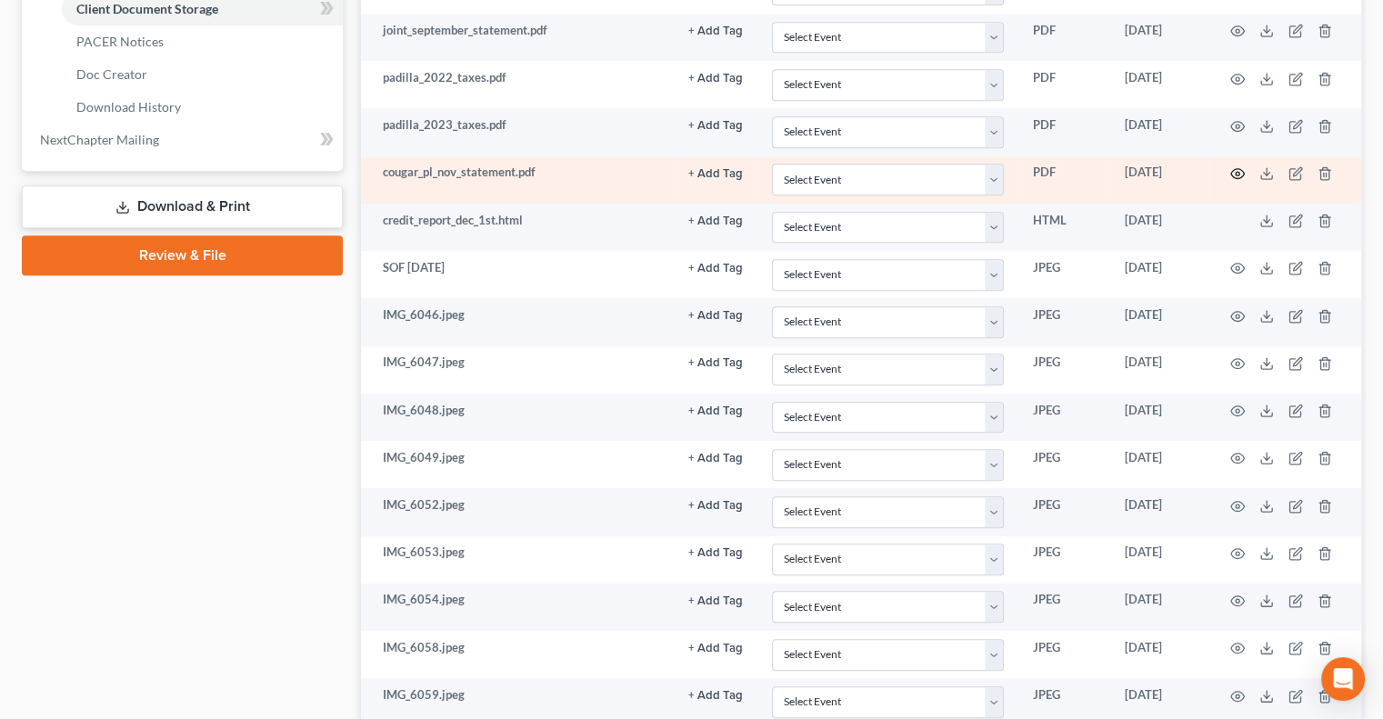
click at [1235, 170] on icon "button" at bounding box center [1238, 173] width 15 height 15
